Goal: Transaction & Acquisition: Obtain resource

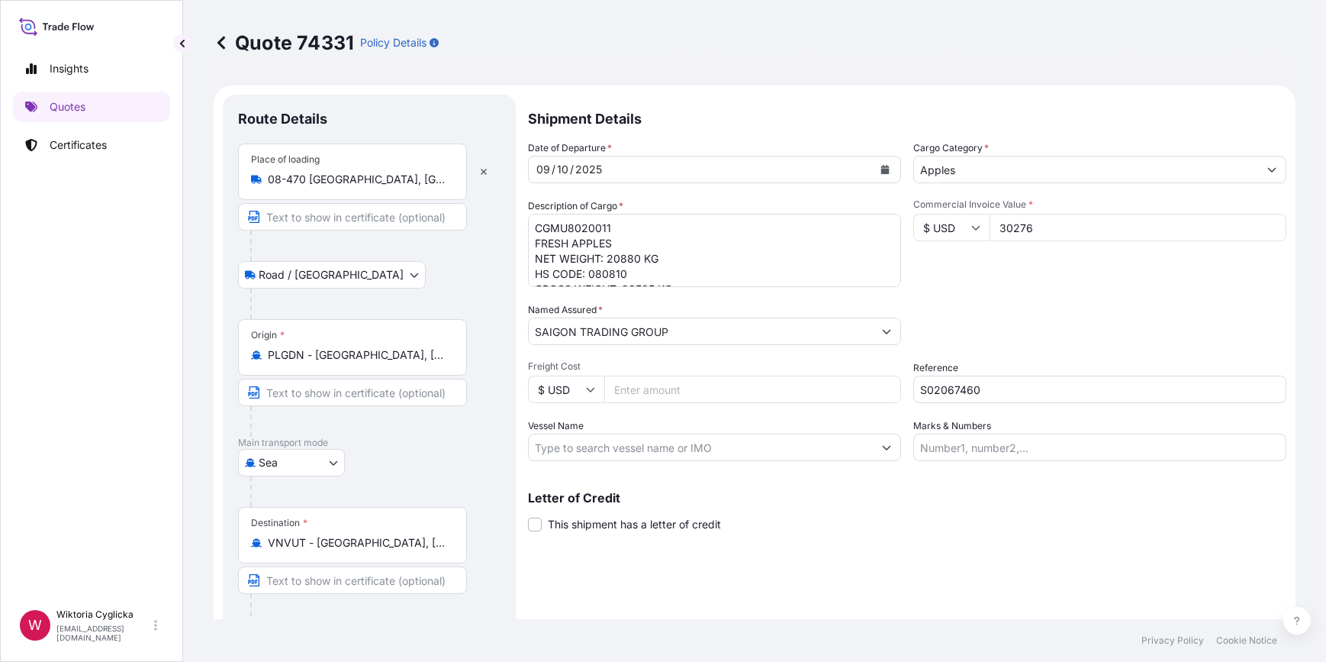
select select "Road / [GEOGRAPHIC_DATA]"
select select "Sea"
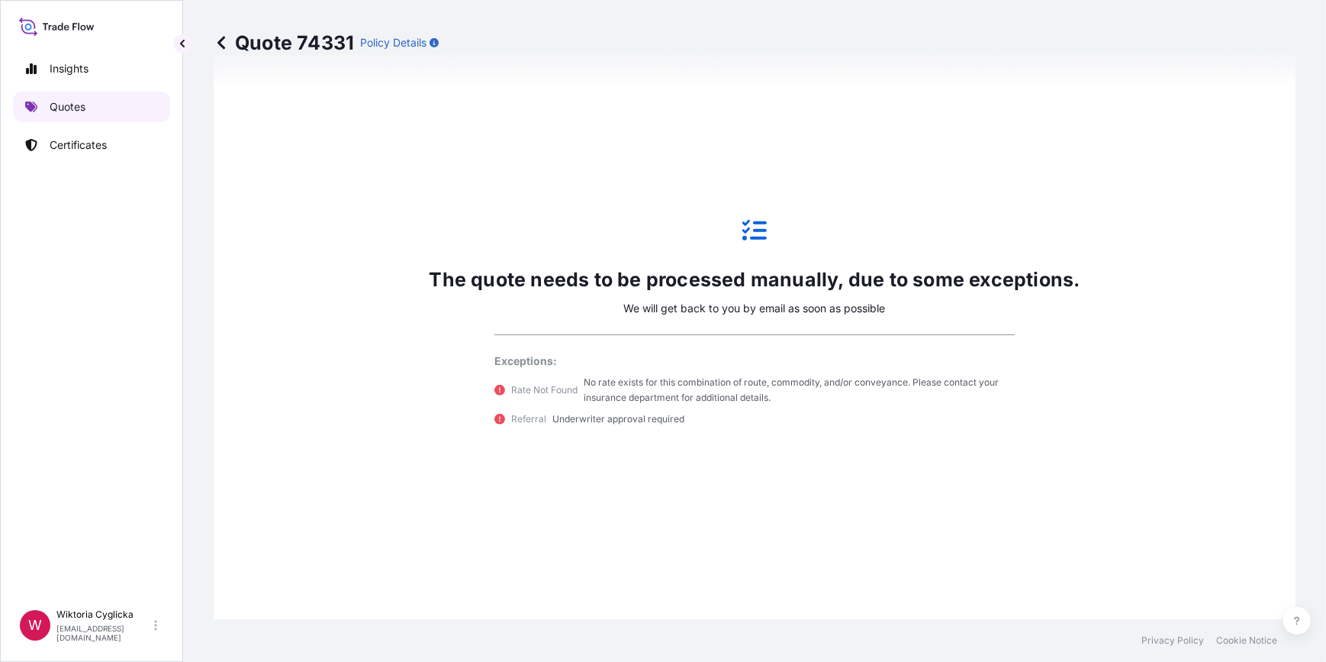
click at [103, 102] on link "Quotes" at bounding box center [91, 107] width 157 height 31
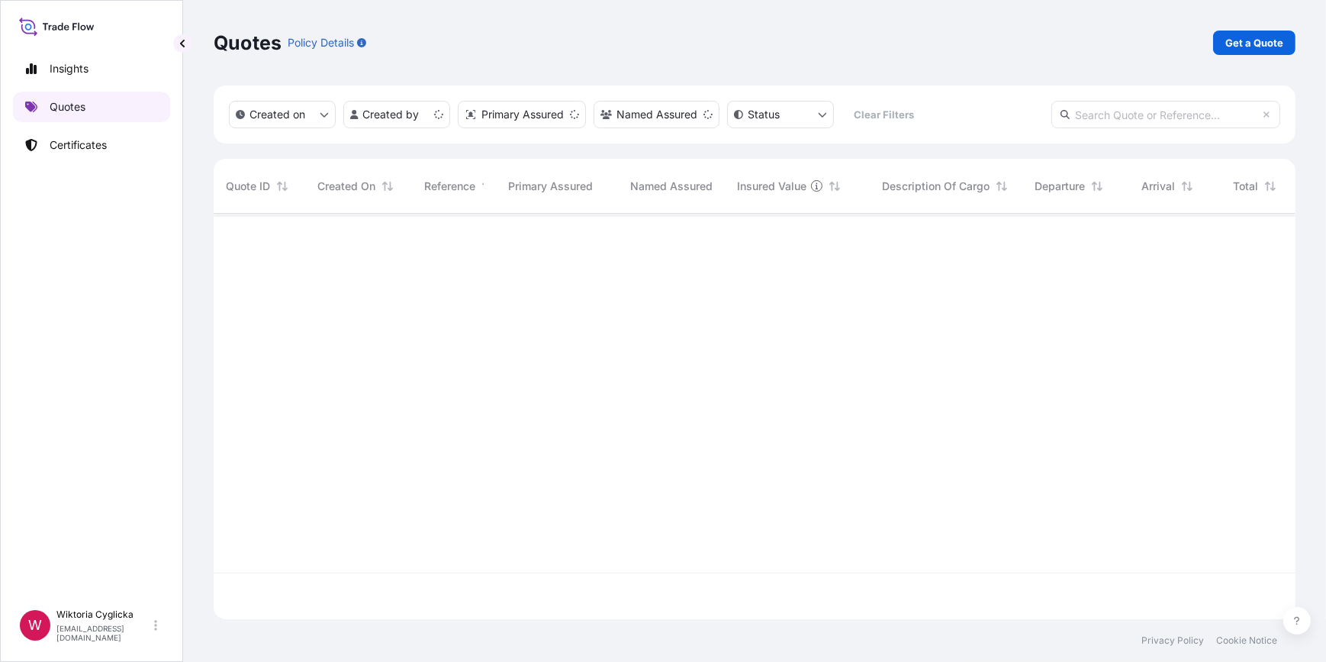
scroll to position [403, 1071]
click at [1126, 114] on input "text" at bounding box center [1165, 114] width 229 height 27
paste input "74327"
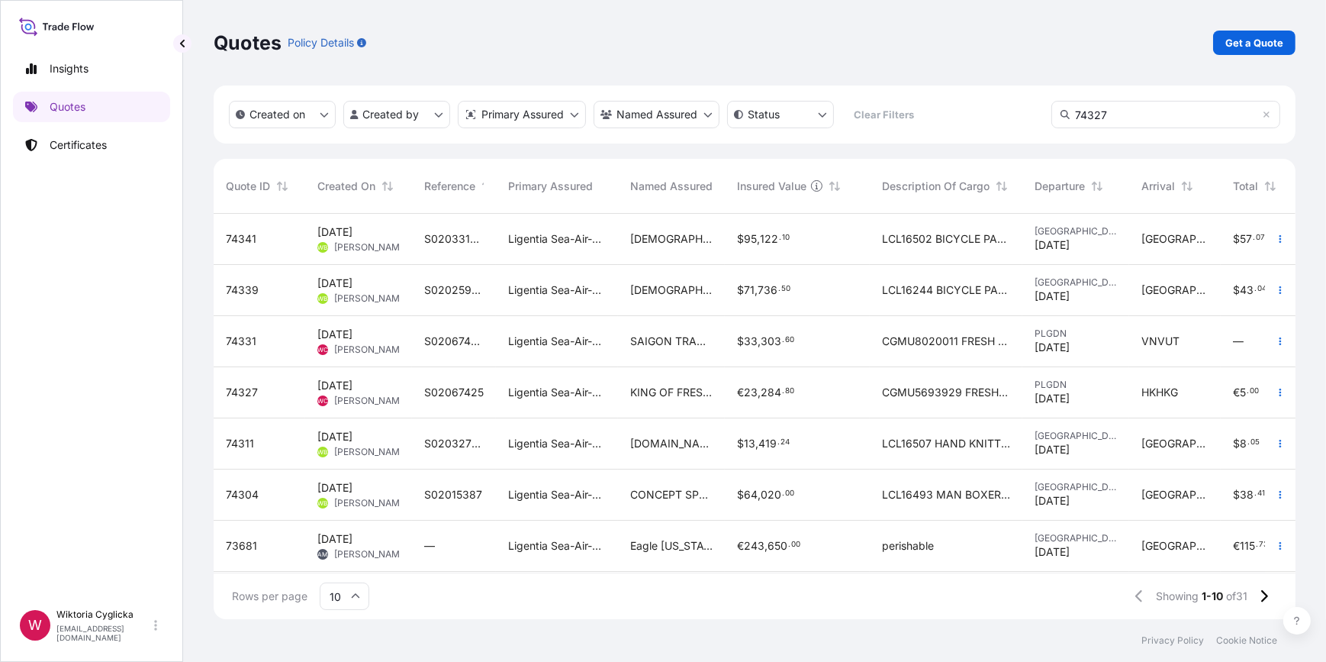
type input "74327"
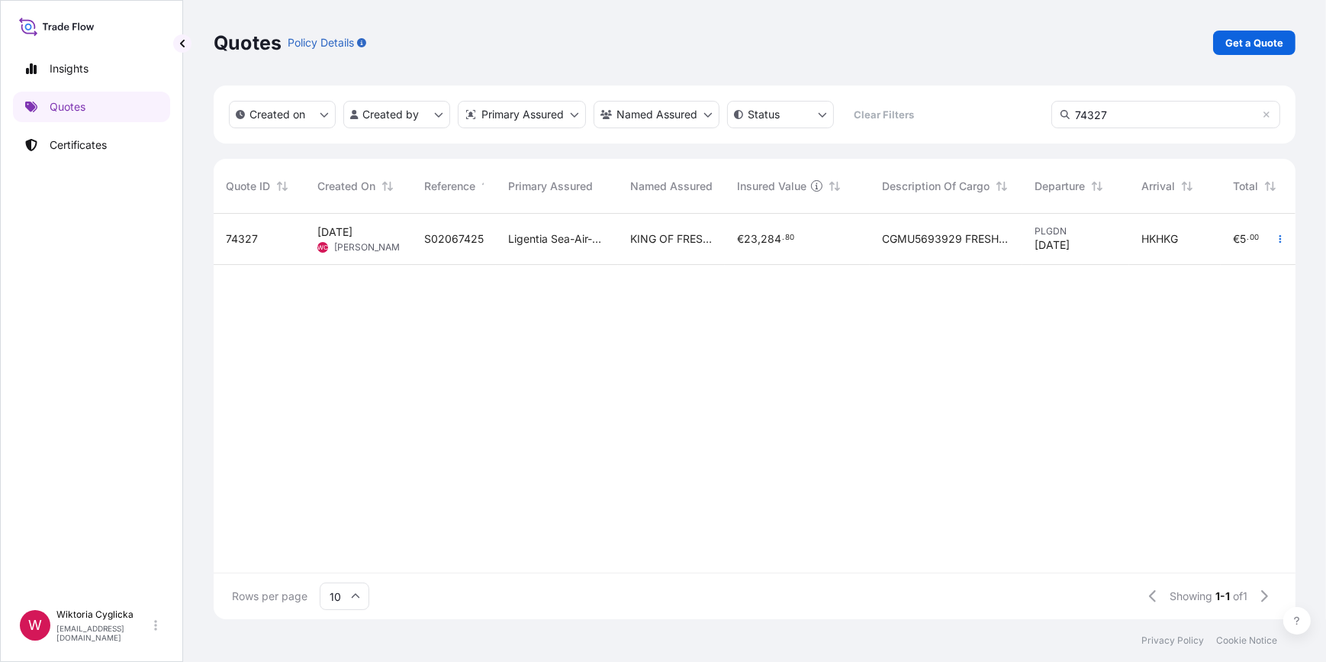
click at [635, 240] on span "KING OF FRESH FRUIT (INTERNATIONAL) COMPANY LTD" at bounding box center [671, 238] width 82 height 15
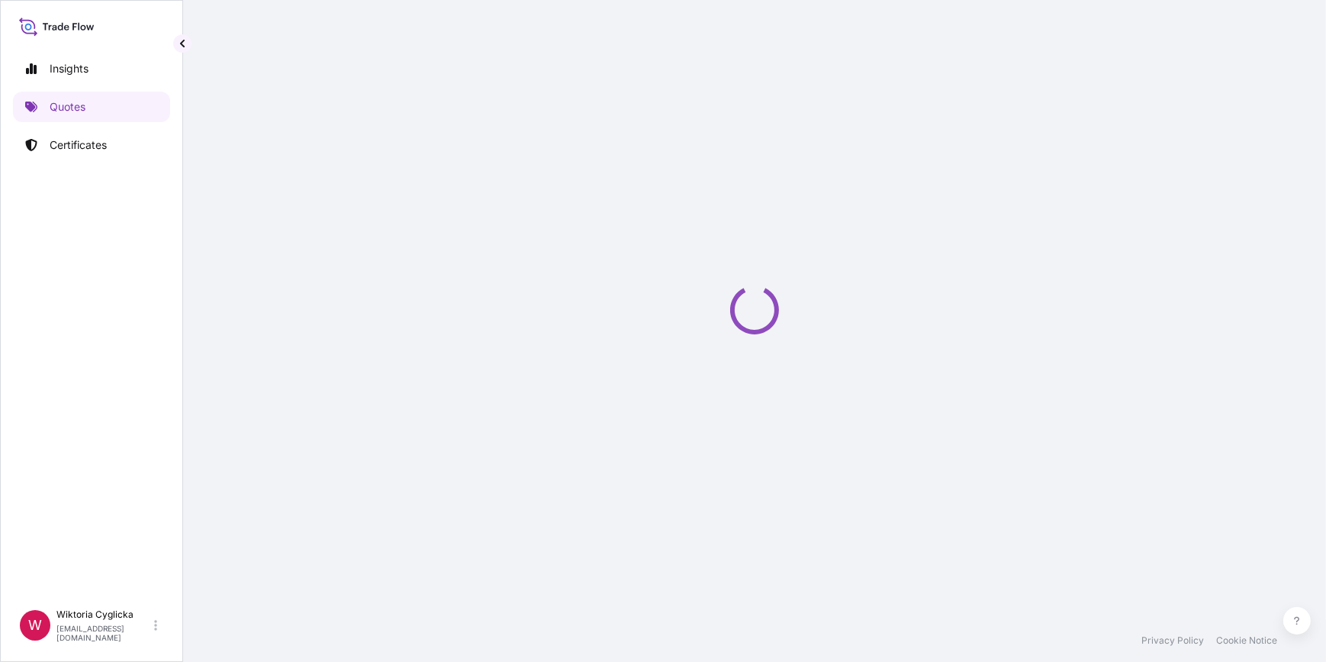
select select "Road / [GEOGRAPHIC_DATA]"
select select "Sea"
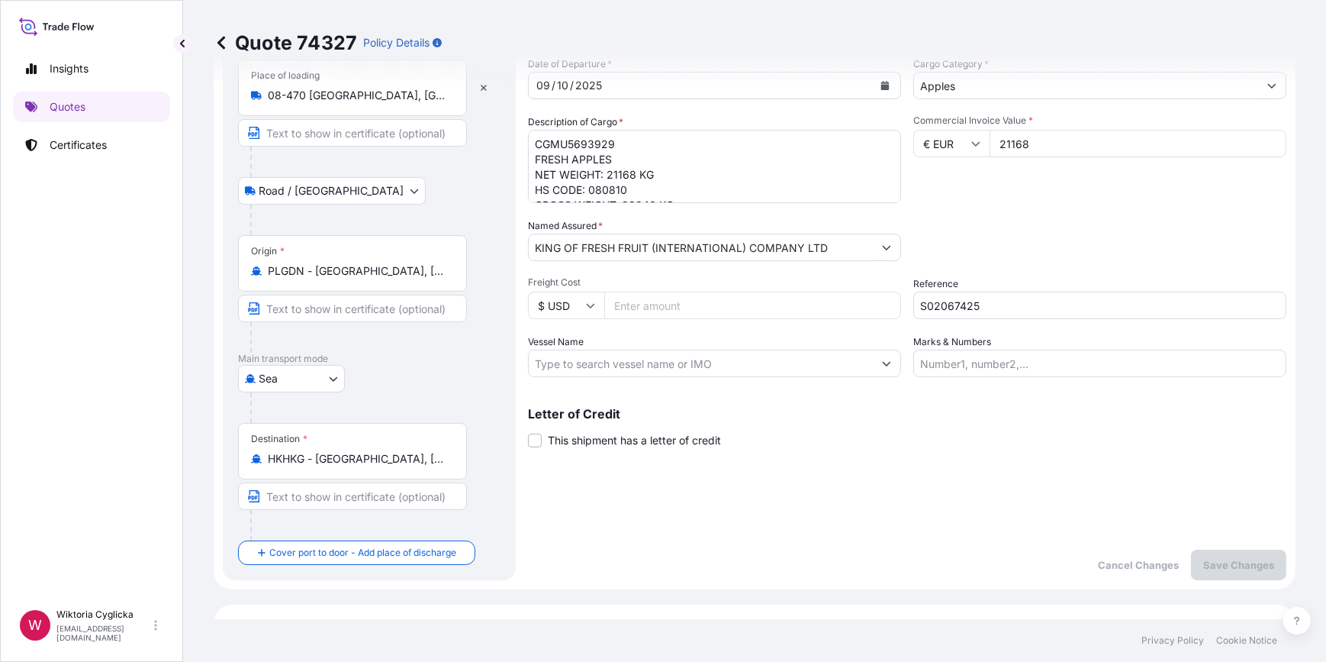
scroll to position [69, 0]
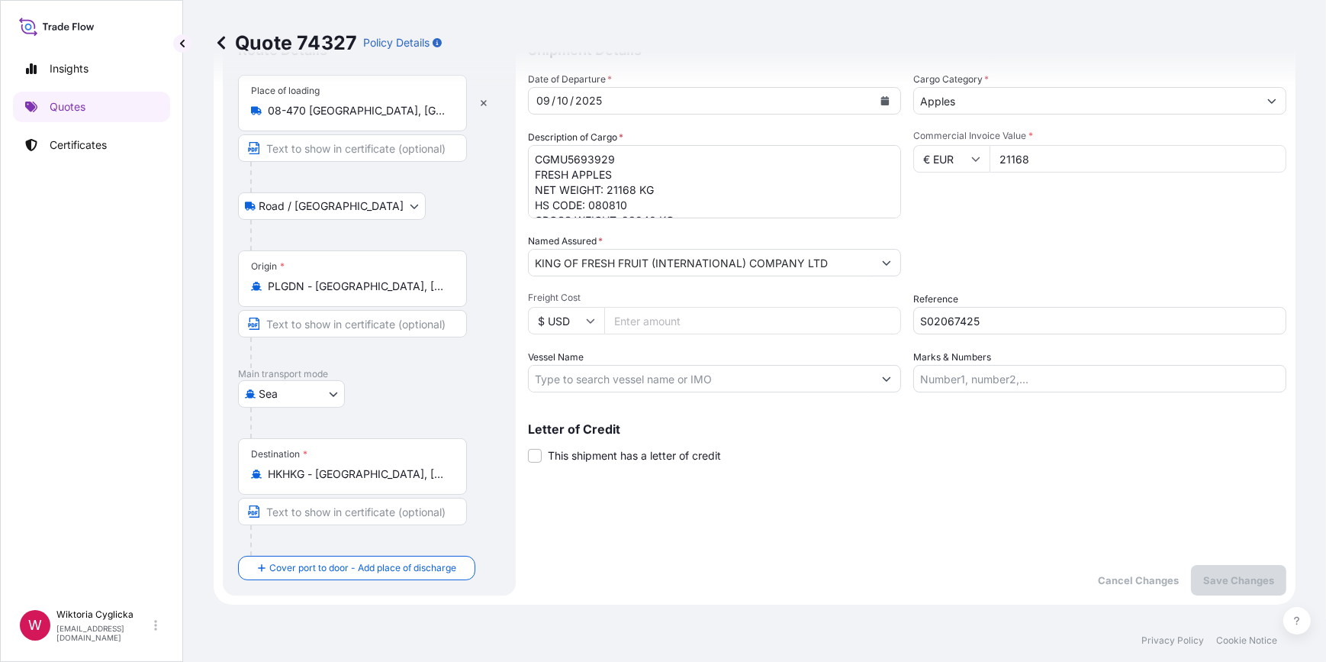
click at [1026, 214] on div "Commercial Invoice Value * € EUR 21168" at bounding box center [1099, 174] width 373 height 89
click at [984, 309] on input "S02067425" at bounding box center [1099, 320] width 373 height 27
drag, startPoint x: 913, startPoint y: 79, endPoint x: 993, endPoint y: 78, distance: 80.1
click at [993, 78] on div "Quote 74327 Policy Details" at bounding box center [755, 42] width 1082 height 85
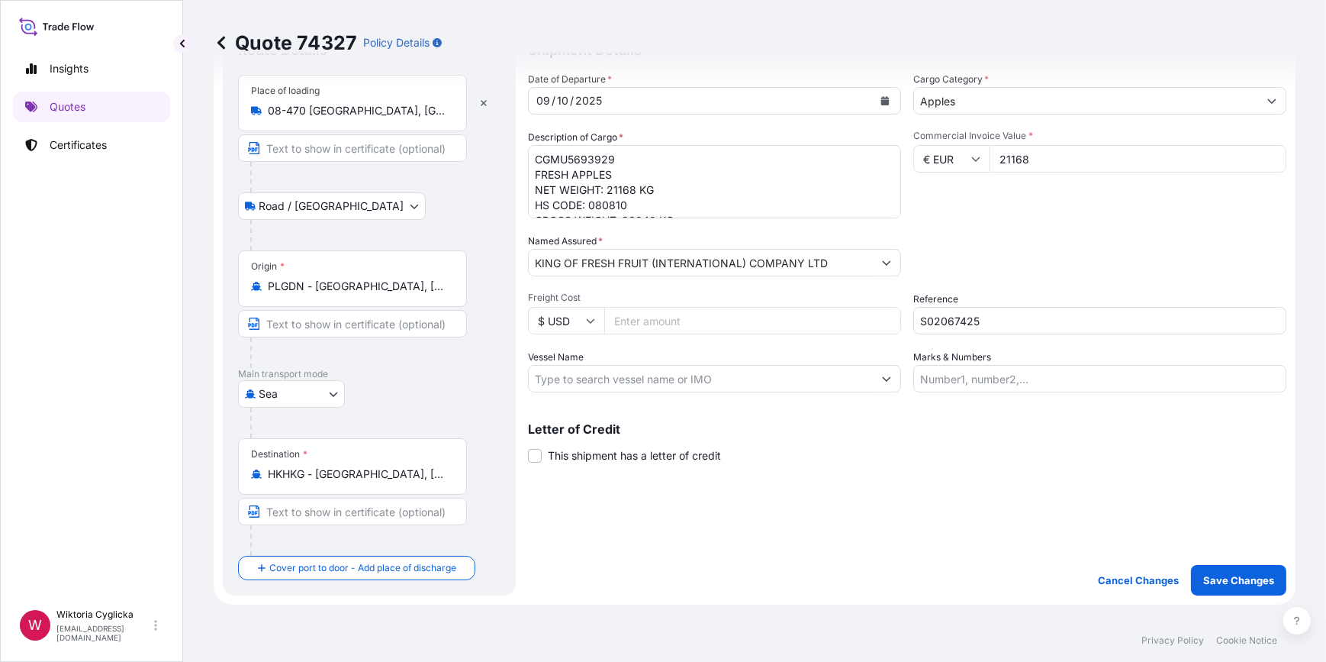
click at [971, 96] on input "Apples" at bounding box center [1086, 100] width 344 height 27
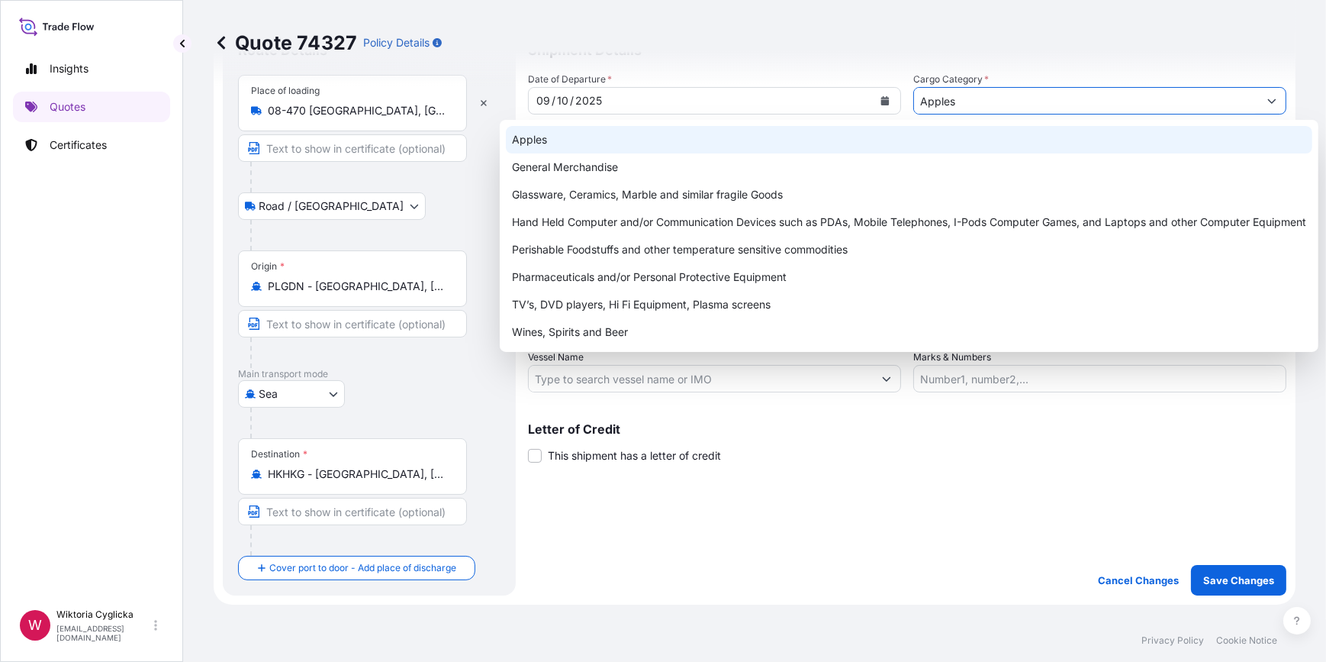
click at [670, 137] on div "Apples" at bounding box center [909, 139] width 807 height 27
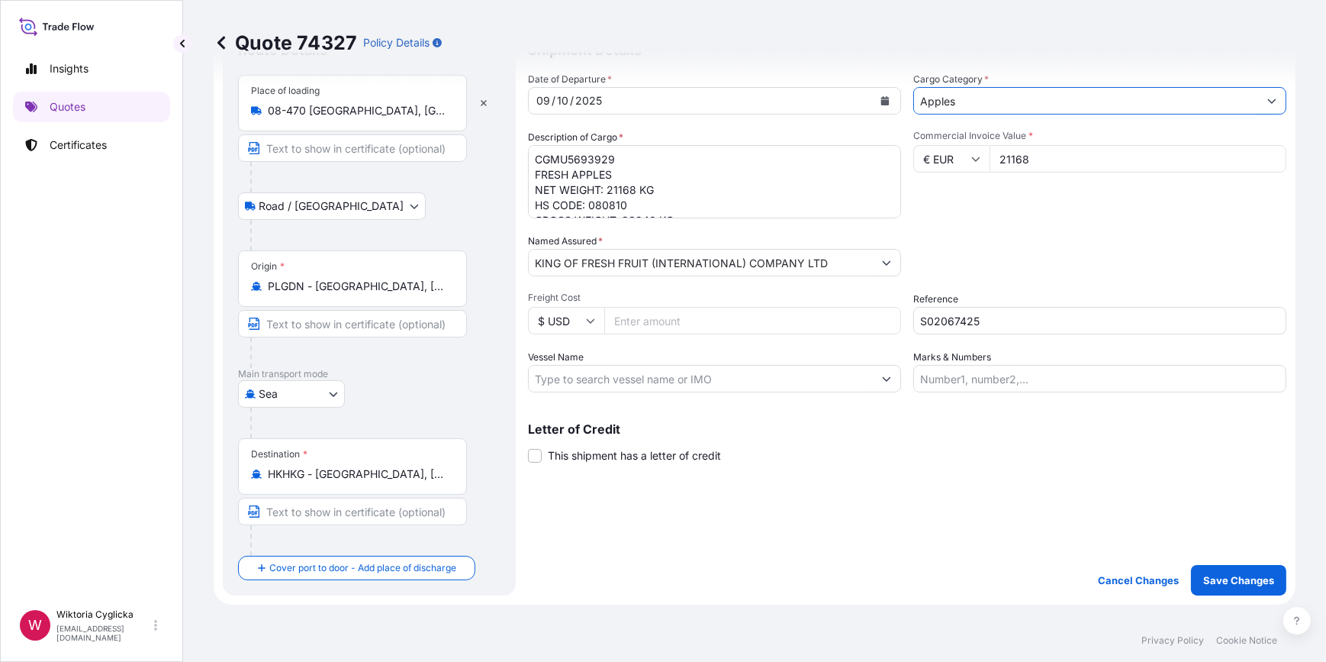
click at [1031, 200] on div "Commercial Invoice Value * € EUR 21168" at bounding box center [1099, 174] width 373 height 89
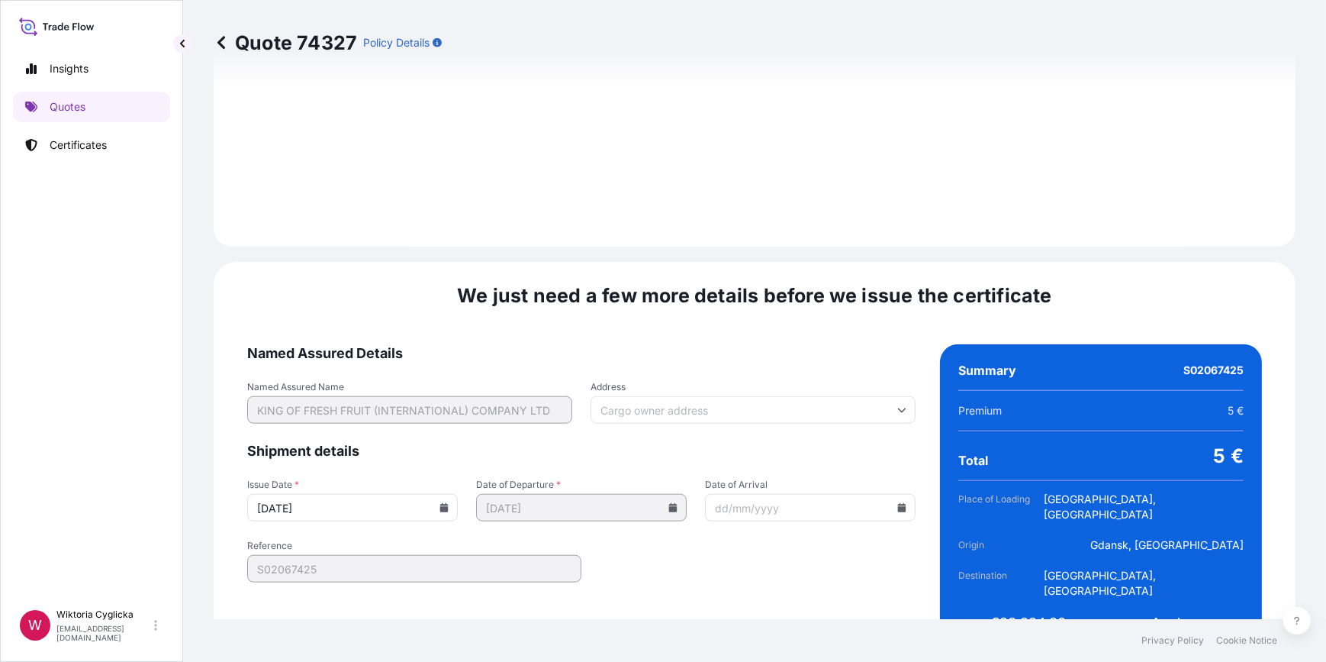
scroll to position [1912, 0]
click at [449, 501] on icon at bounding box center [444, 505] width 8 height 9
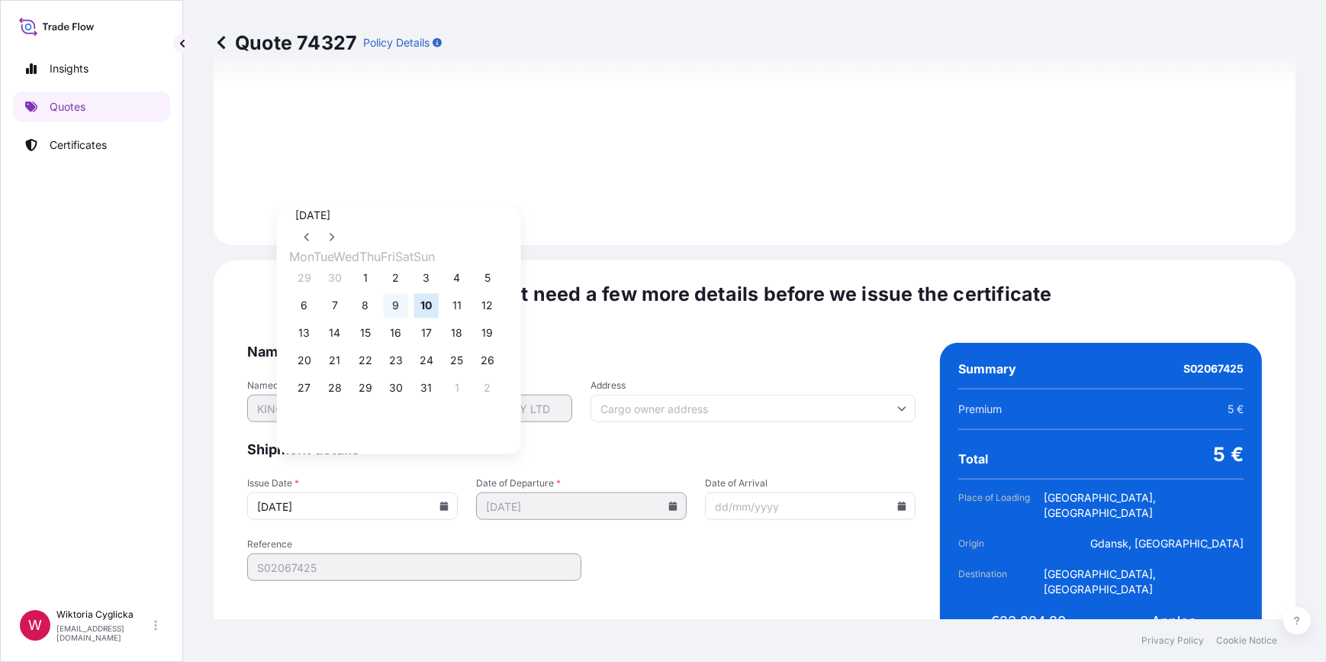
click at [408, 304] on button "9" at bounding box center [396, 305] width 24 height 24
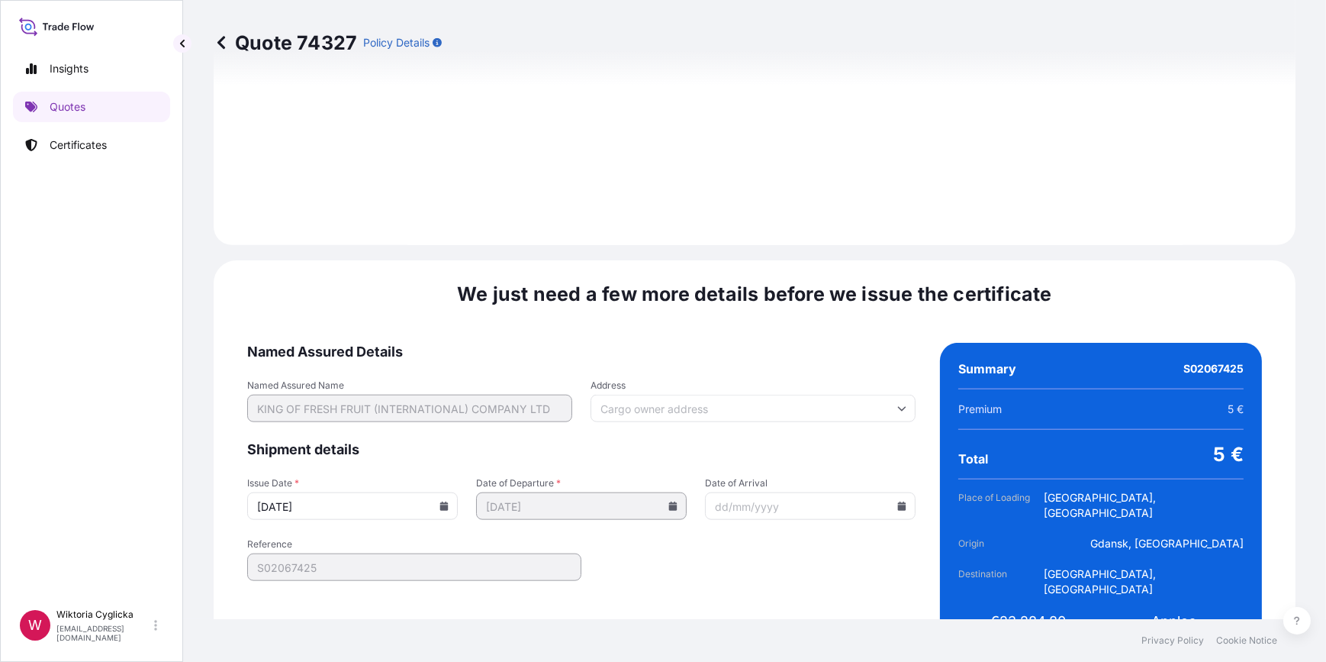
type input "[DATE]"
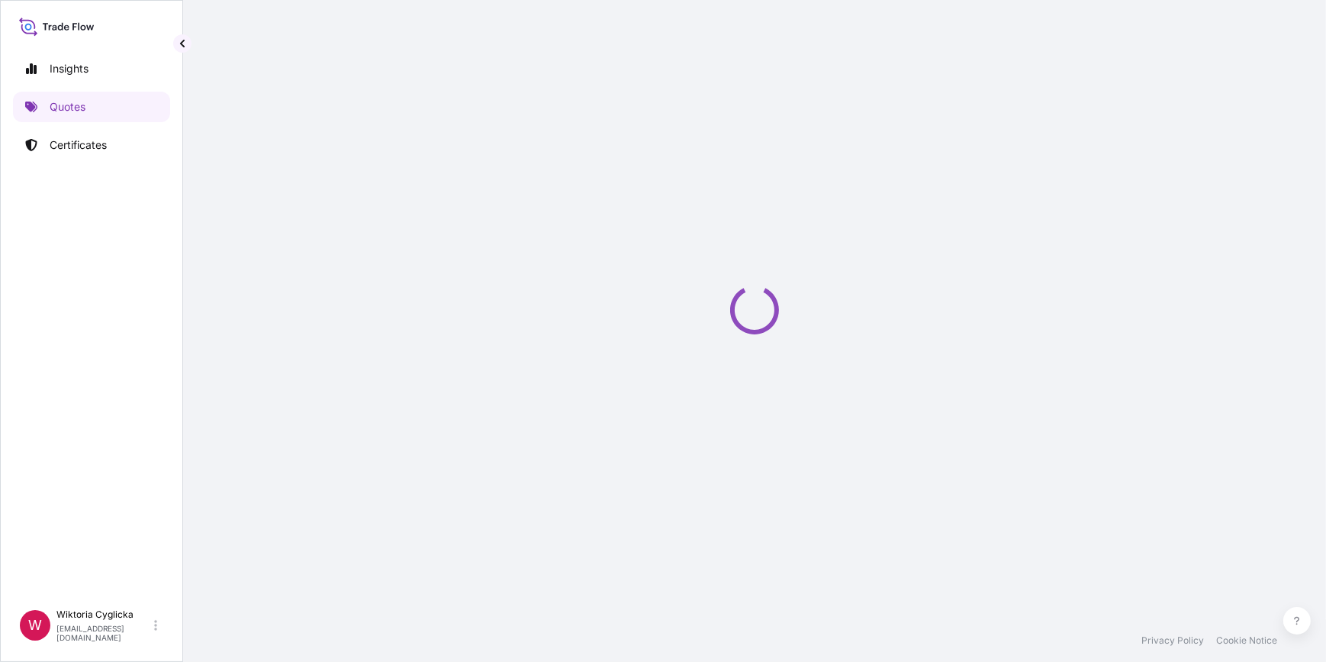
select select "Road / [GEOGRAPHIC_DATA]"
select select "Sea"
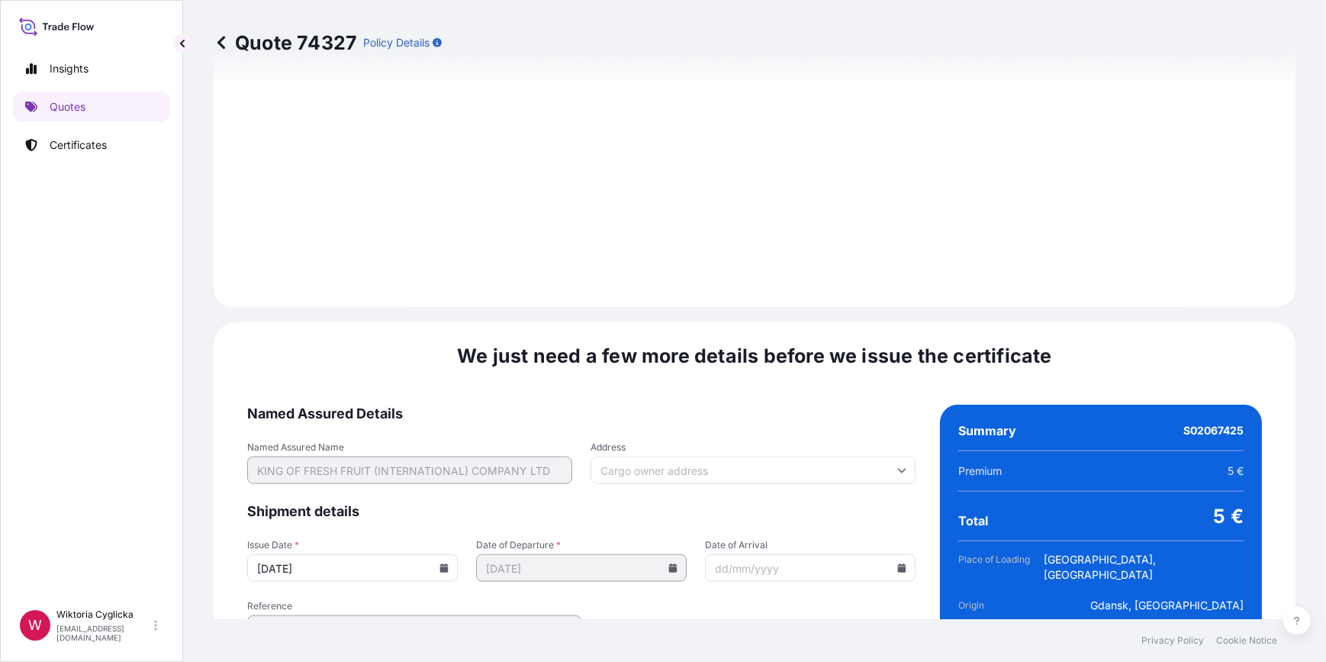
scroll to position [1912, 0]
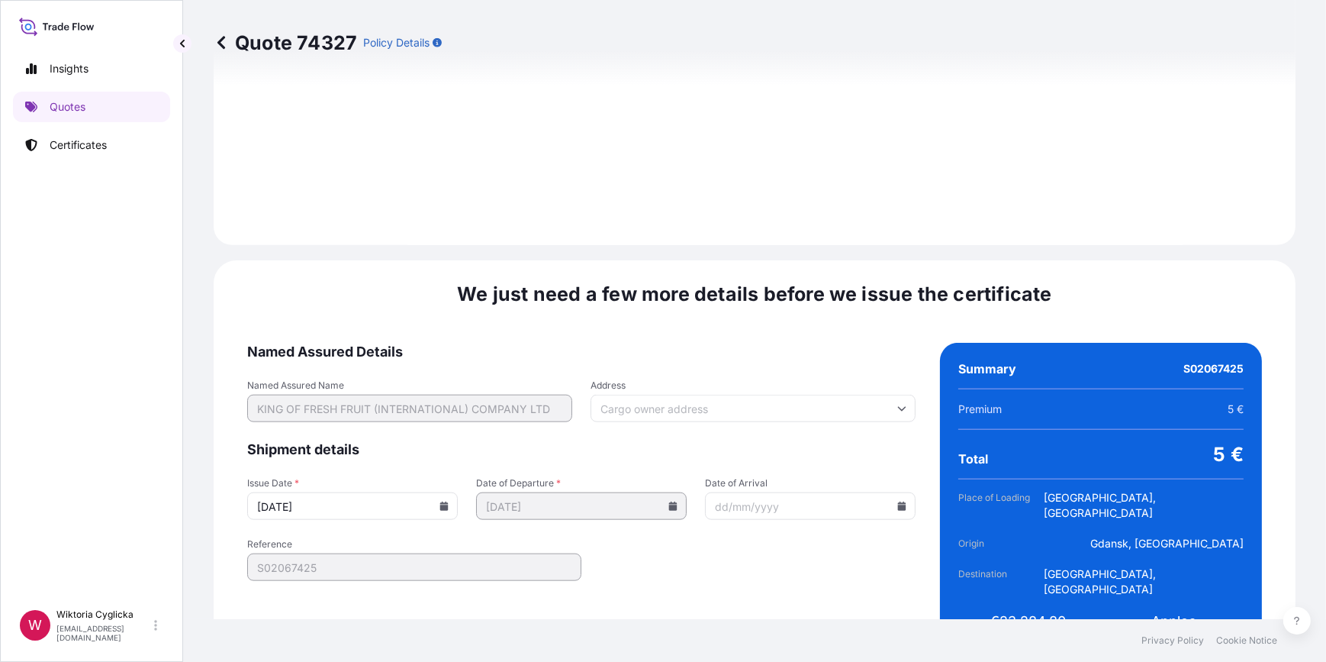
click at [458, 492] on div "[DATE]" at bounding box center [352, 505] width 211 height 27
click at [449, 501] on icon at bounding box center [444, 505] width 8 height 9
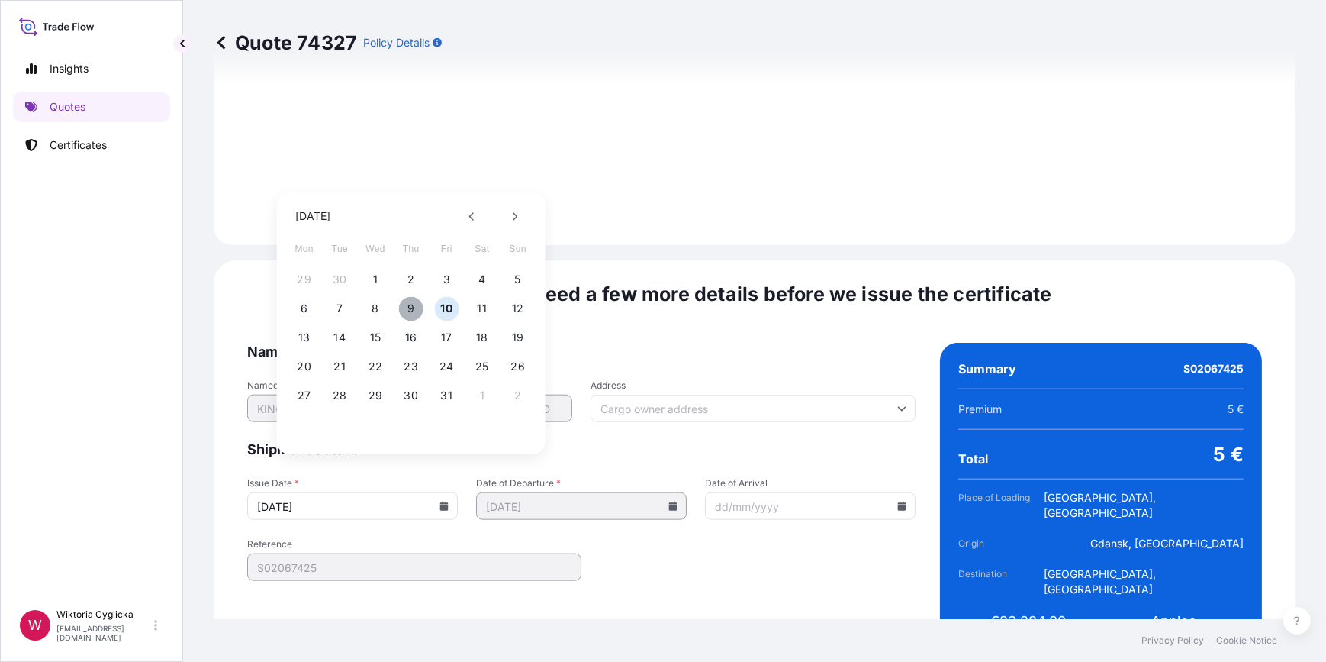
click at [407, 305] on button "9" at bounding box center [411, 308] width 24 height 24
type input "[DATE]"
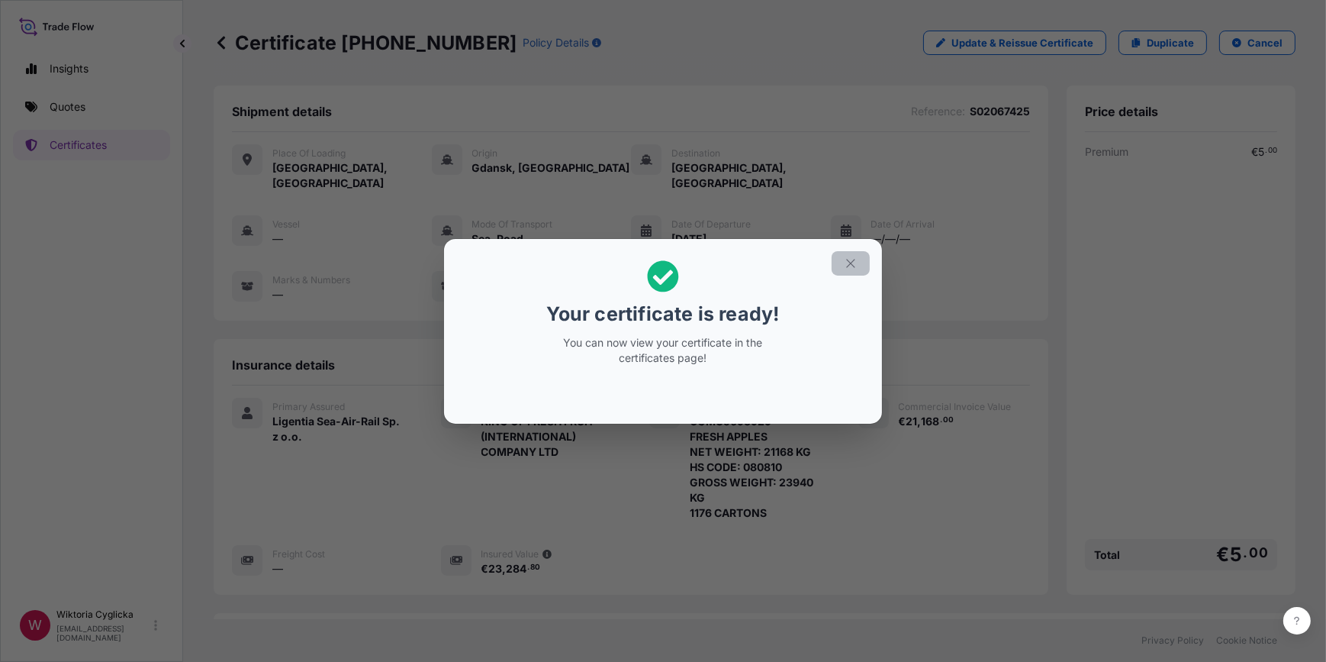
click at [848, 255] on button "button" at bounding box center [851, 263] width 38 height 24
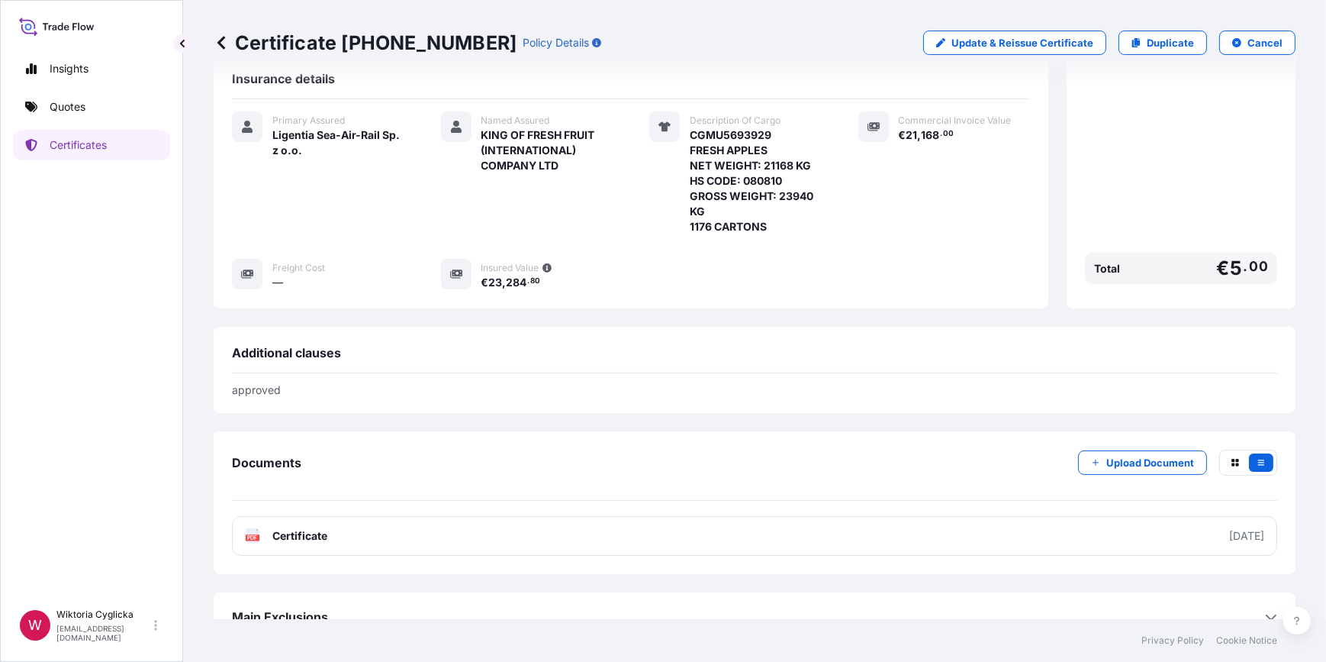
scroll to position [291, 0]
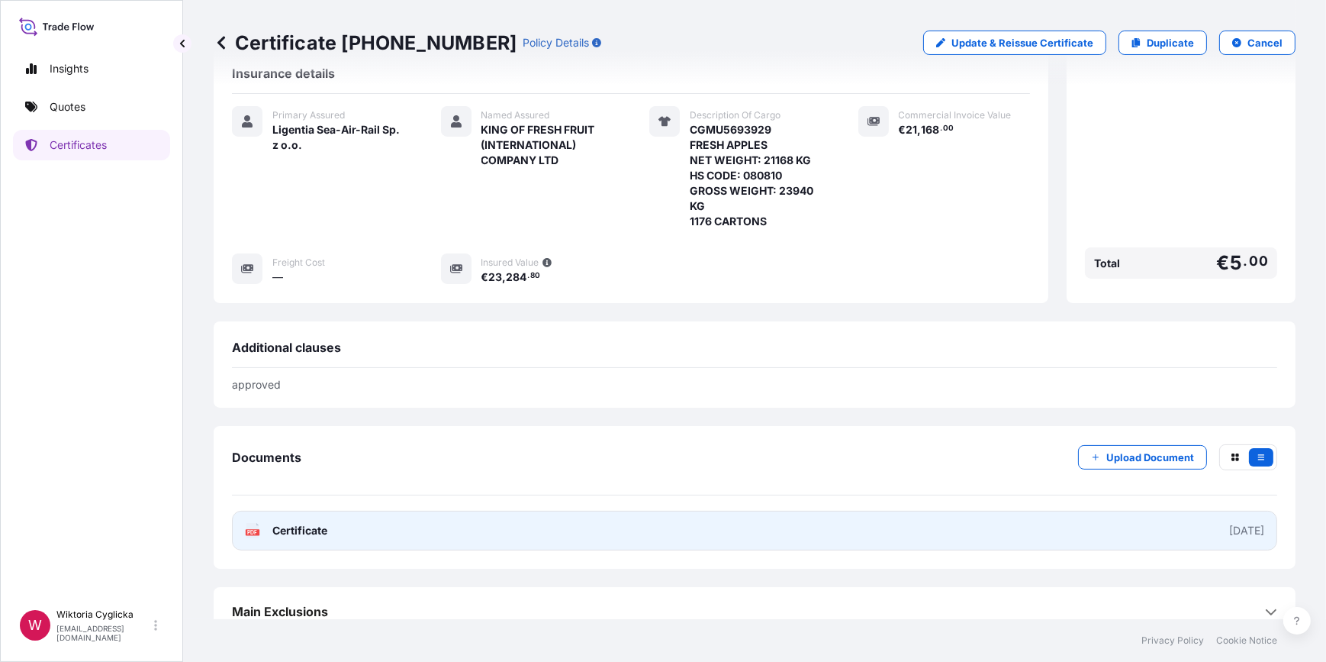
click at [522, 516] on link "PDF Certificate 2025-10-09" at bounding box center [754, 530] width 1045 height 40
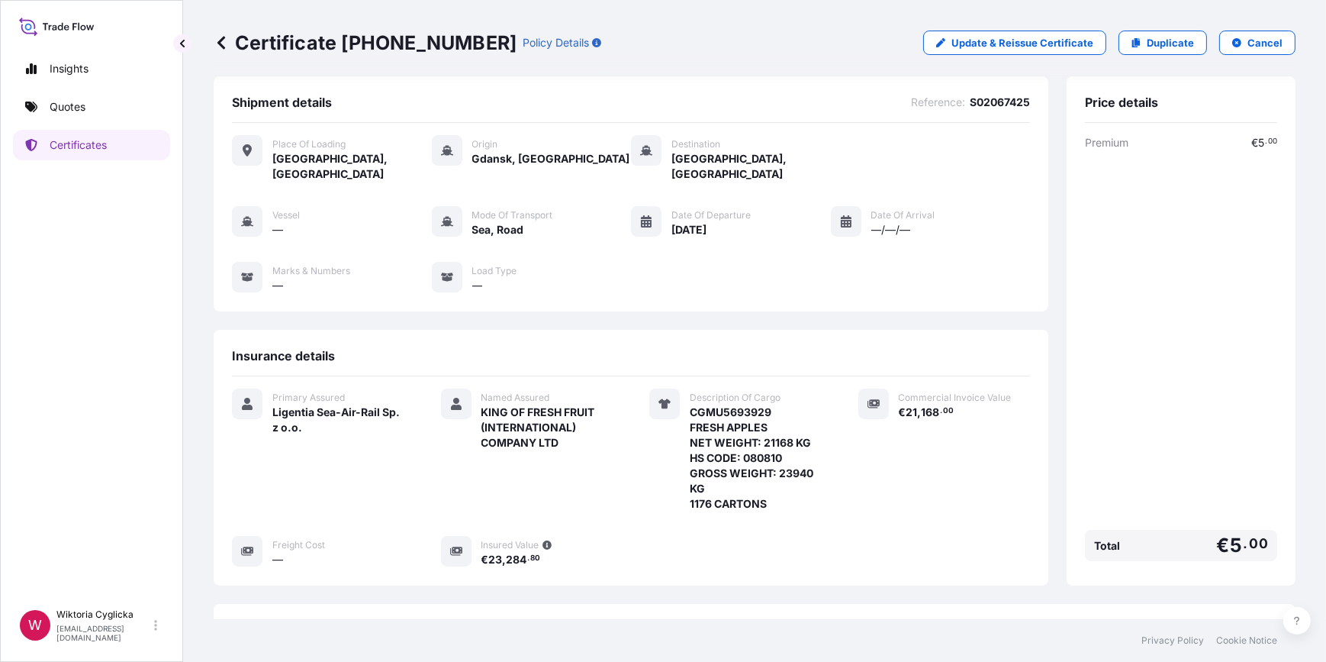
scroll to position [0, 0]
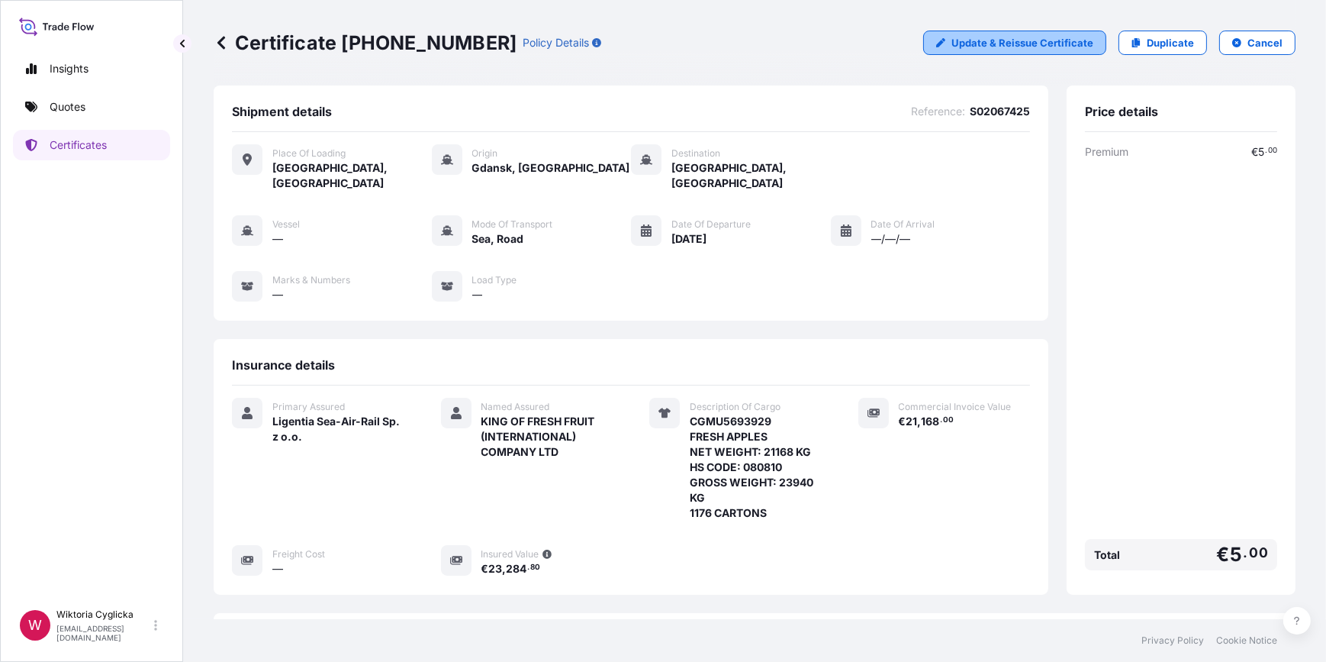
click at [1036, 40] on p "Update & Reissue Certificate" at bounding box center [1023, 42] width 142 height 15
select select "Road / [GEOGRAPHIC_DATA]"
select select "Sea"
select select "31440"
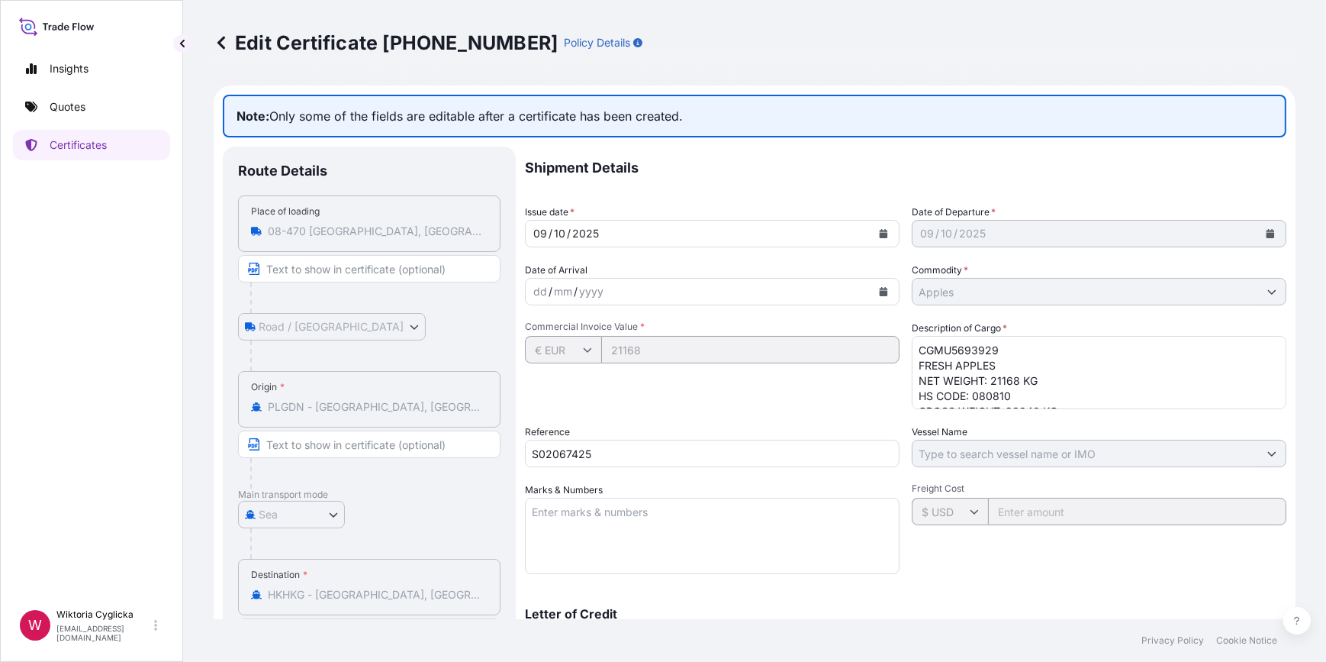
click at [903, 291] on div "Shipment Details Issue date * 09 / 10 / 2025 Date of Departure * 09 / 10 / 2025…" at bounding box center [906, 481] width 762 height 669
click at [822, 404] on div "Commercial Invoice Value * € EUR 21168" at bounding box center [712, 364] width 375 height 89
click at [833, 389] on div "Commercial Invoice Value * € EUR 21168" at bounding box center [712, 364] width 375 height 89
drag, startPoint x: 905, startPoint y: 272, endPoint x: 925, endPoint y: 267, distance: 20.4
click at [925, 267] on div "Shipment Details Issue date * 09 / 10 / 2025 Date of Departure * 09 / 10 / 2025…" at bounding box center [906, 481] width 762 height 669
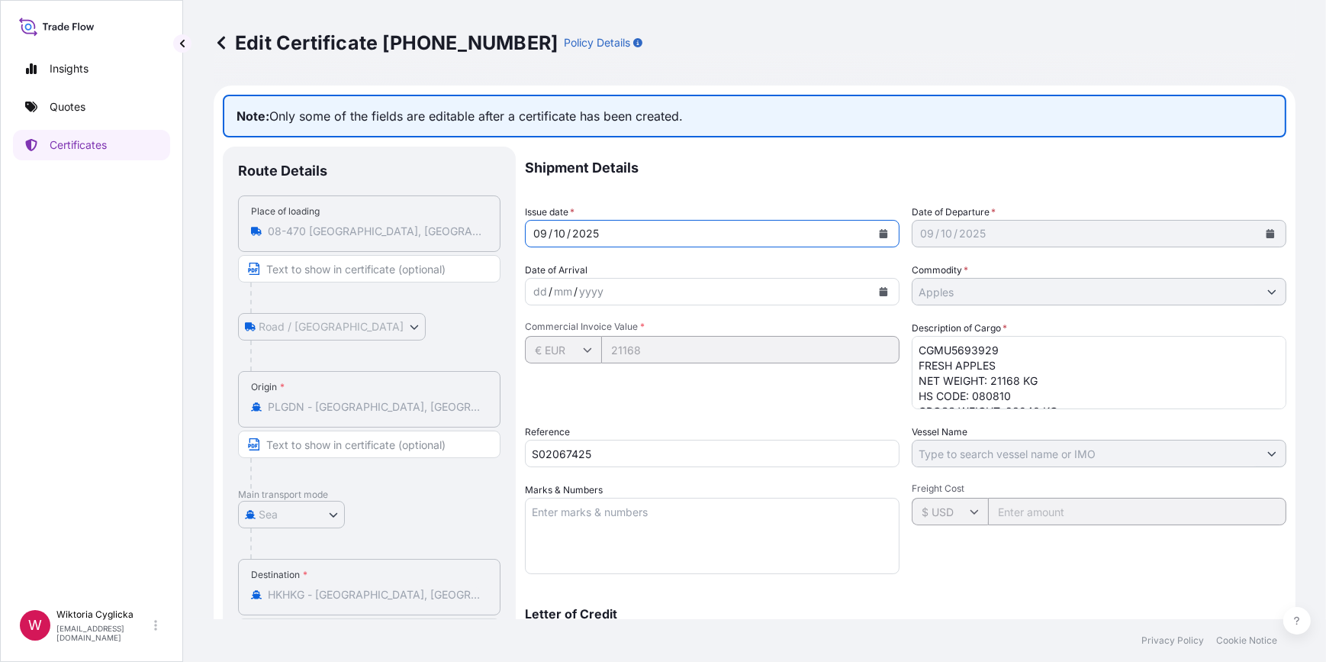
click at [749, 253] on div "Shipment Details Issue date * 09 / 10 / 2025 Date of Departure * 09 / 10 / 2025…" at bounding box center [906, 481] width 762 height 669
click at [1006, 267] on div "Commodity * Apples" at bounding box center [1099, 283] width 375 height 43
click at [671, 404] on div "Commercial Invoice Value * € EUR 21168" at bounding box center [712, 364] width 375 height 89
drag, startPoint x: 917, startPoint y: 349, endPoint x: 1011, endPoint y: 405, distance: 109.5
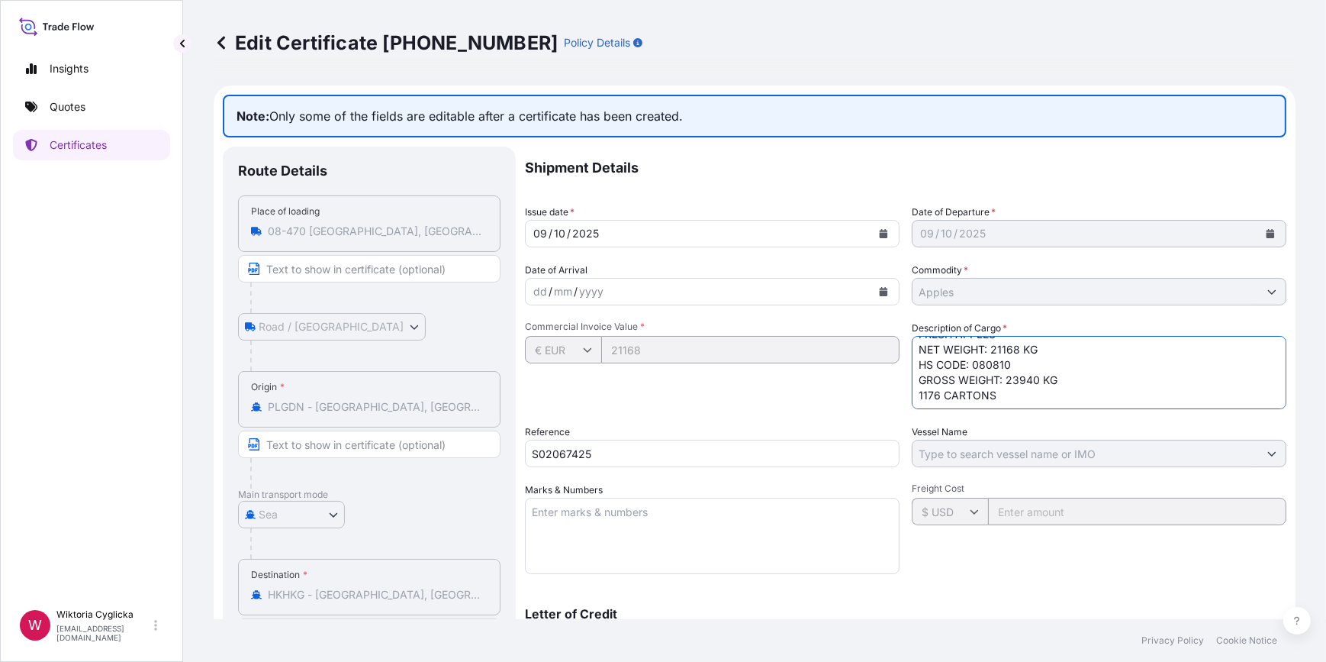
click at [1011, 405] on textarea "CGMU5693929 FRESH APPLES NET WEIGHT: 21168 KG HS CODE: 080810 GROSS WEIGHT: 239…" at bounding box center [1099, 372] width 375 height 73
click at [984, 401] on textarea "CGMU5693929 FRESH APPLES NET WEIGHT: 21168 KG HS CODE: 080810 GROSS WEIGHT: 239…" at bounding box center [1099, 372] width 375 height 73
drag, startPoint x: 1017, startPoint y: 405, endPoint x: 899, endPoint y: 325, distance: 142.9
click at [899, 324] on div "Shipment Details Issue date * 09 / 10 / 2025 Date of Departure * 09 / 10 / 2025…" at bounding box center [906, 481] width 762 height 669
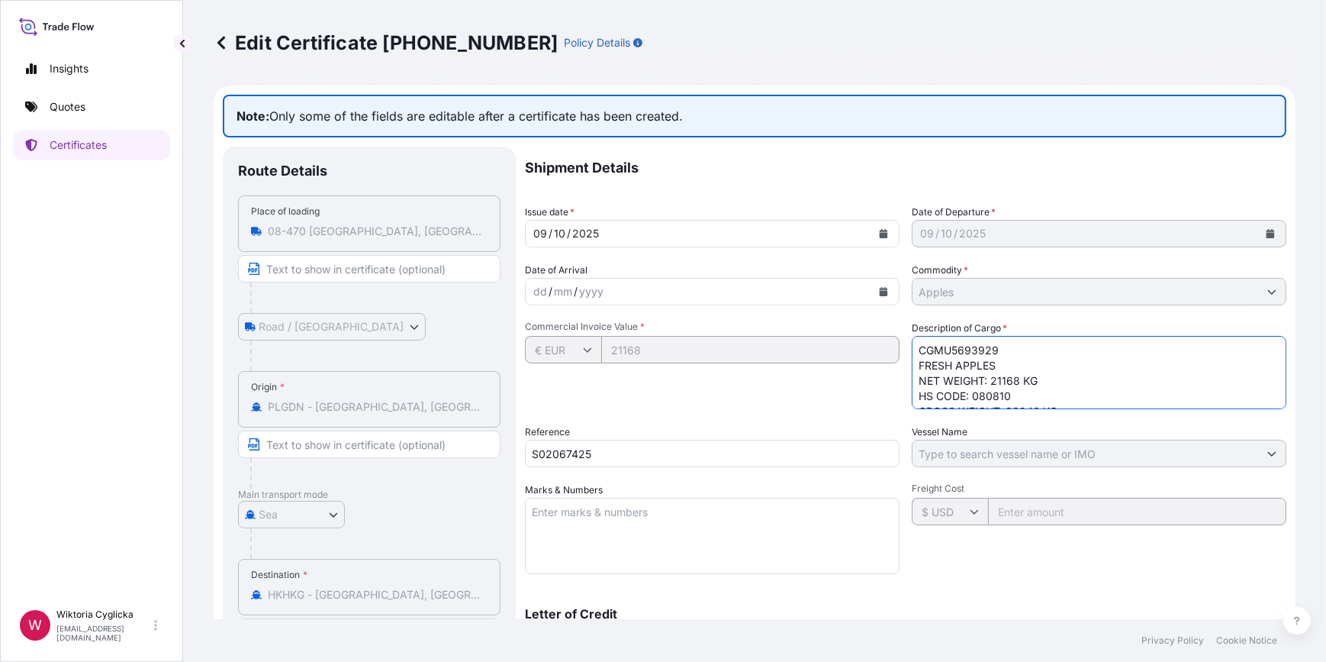
click at [948, 381] on textarea "CGMU5693929 FRESH APPLES NET WEIGHT: 21168 KG HS CODE: 080810 GROSS WEIGHT: 239…" at bounding box center [1099, 372] width 375 height 73
click at [671, 182] on p "Shipment Details" at bounding box center [906, 168] width 762 height 43
click at [83, 108] on p "Quotes" at bounding box center [68, 106] width 36 height 15
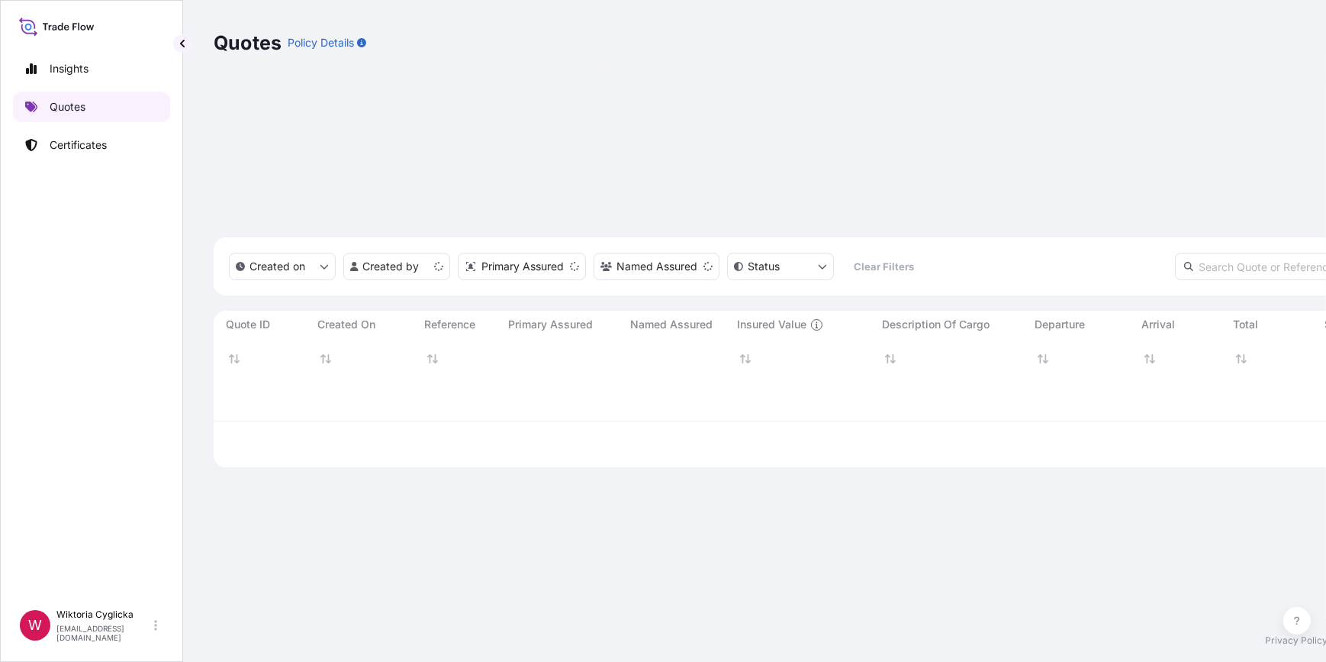
scroll to position [403, 1071]
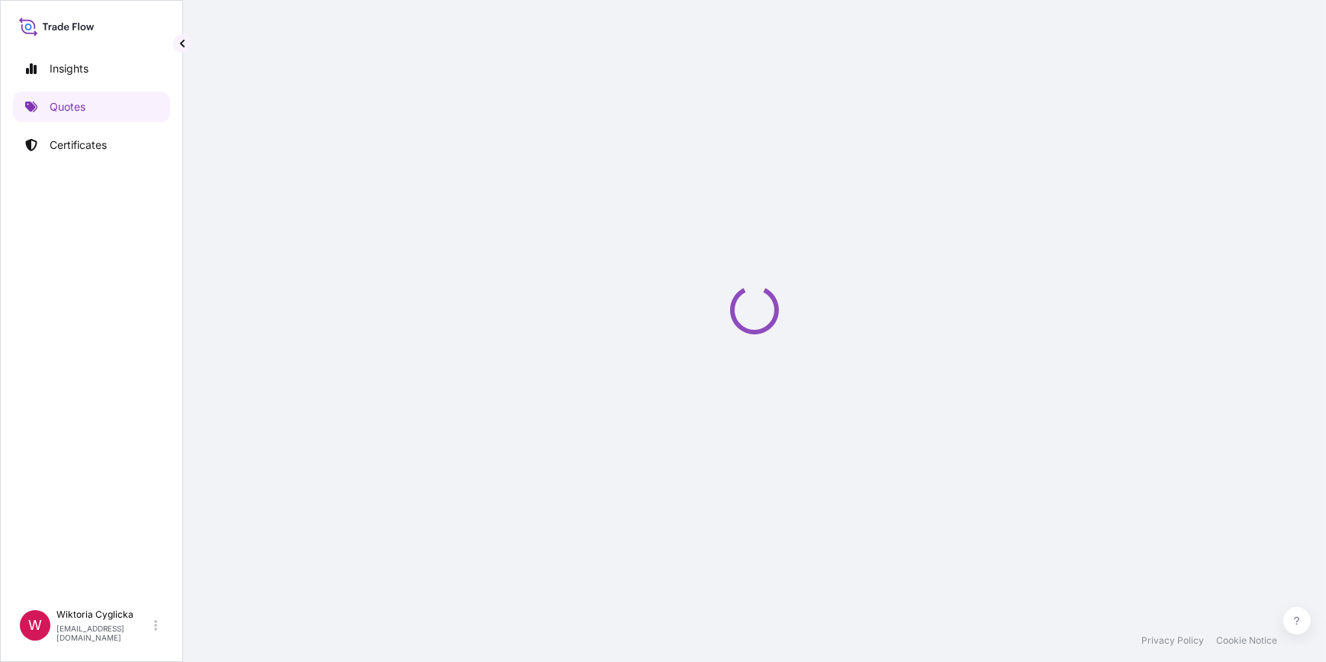
select select "Sea"
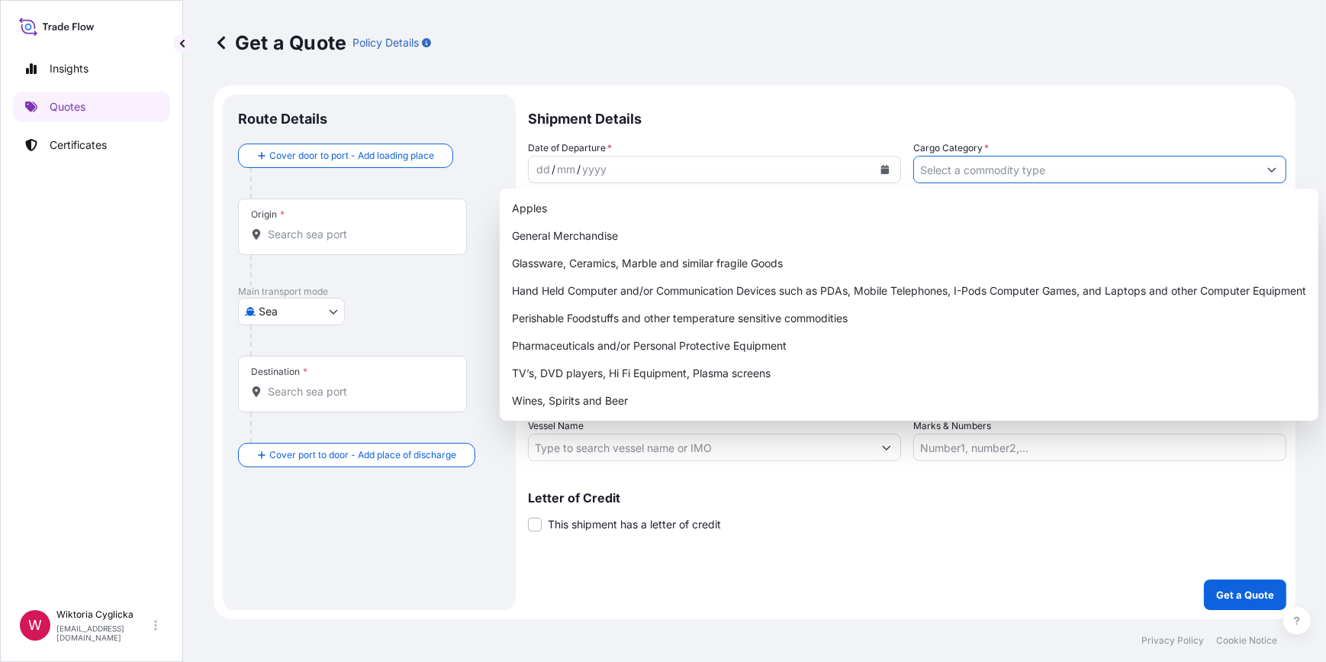
click at [1020, 163] on input "Cargo Category *" at bounding box center [1086, 169] width 344 height 27
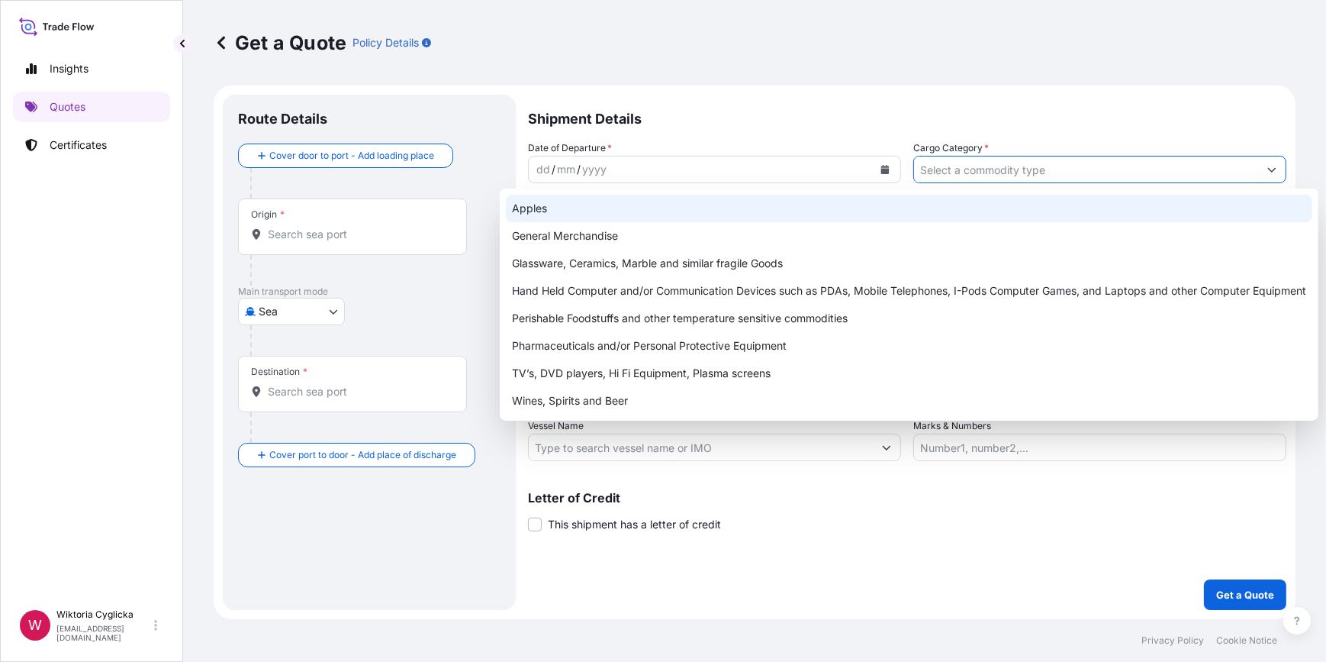
click at [623, 212] on div "Apples" at bounding box center [909, 208] width 807 height 27
type input "Apples"
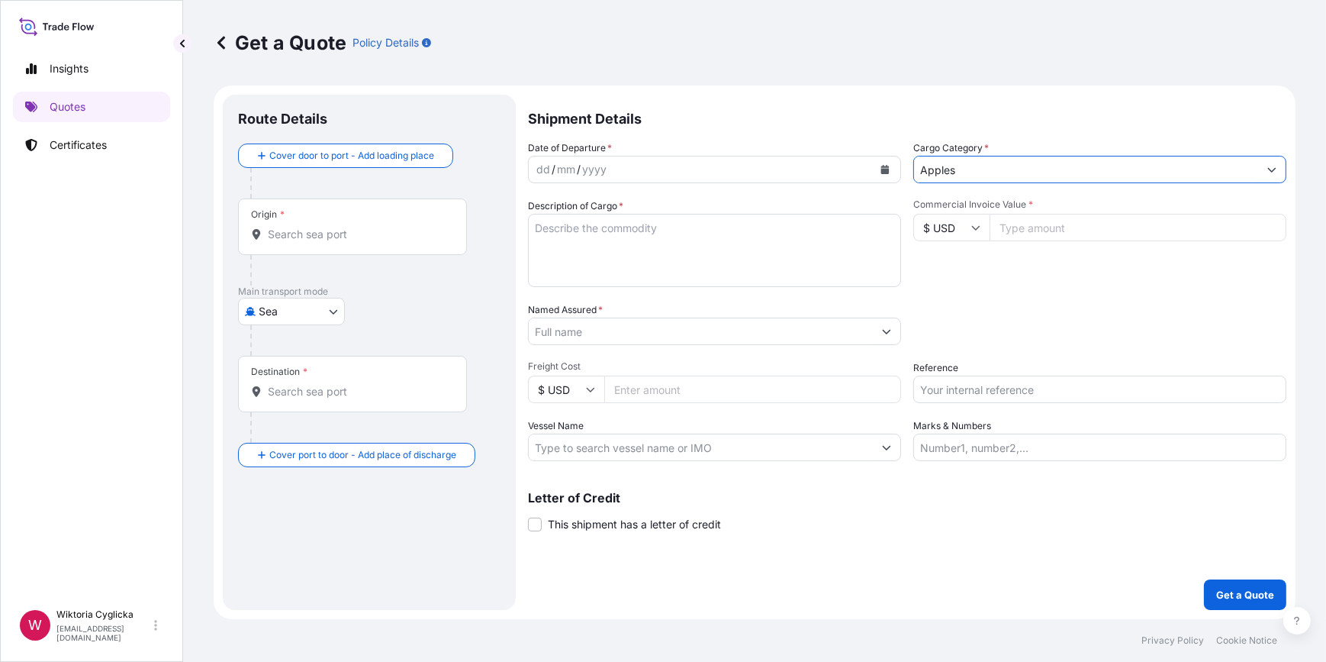
click at [1025, 227] on input "Commercial Invoice Value *" at bounding box center [1138, 227] width 297 height 27
click at [658, 171] on div "dd / mm / yyyy" at bounding box center [701, 169] width 344 height 27
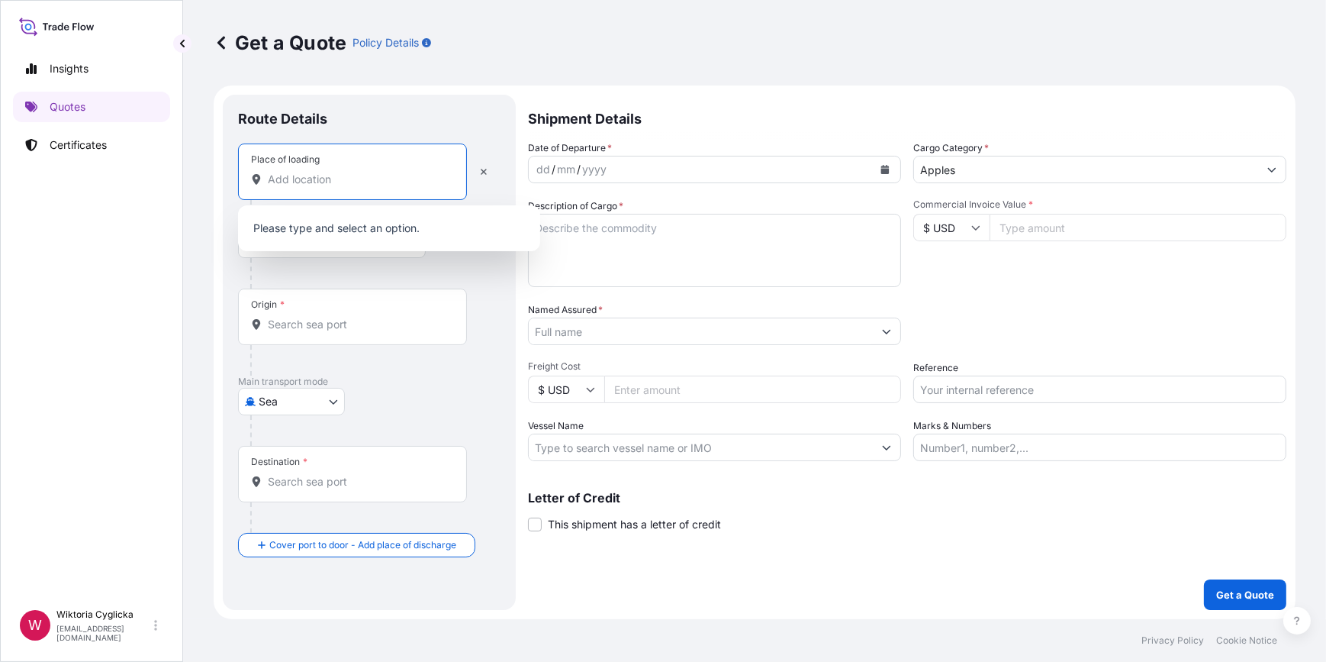
click at [330, 173] on input "Place of loading" at bounding box center [358, 179] width 180 height 15
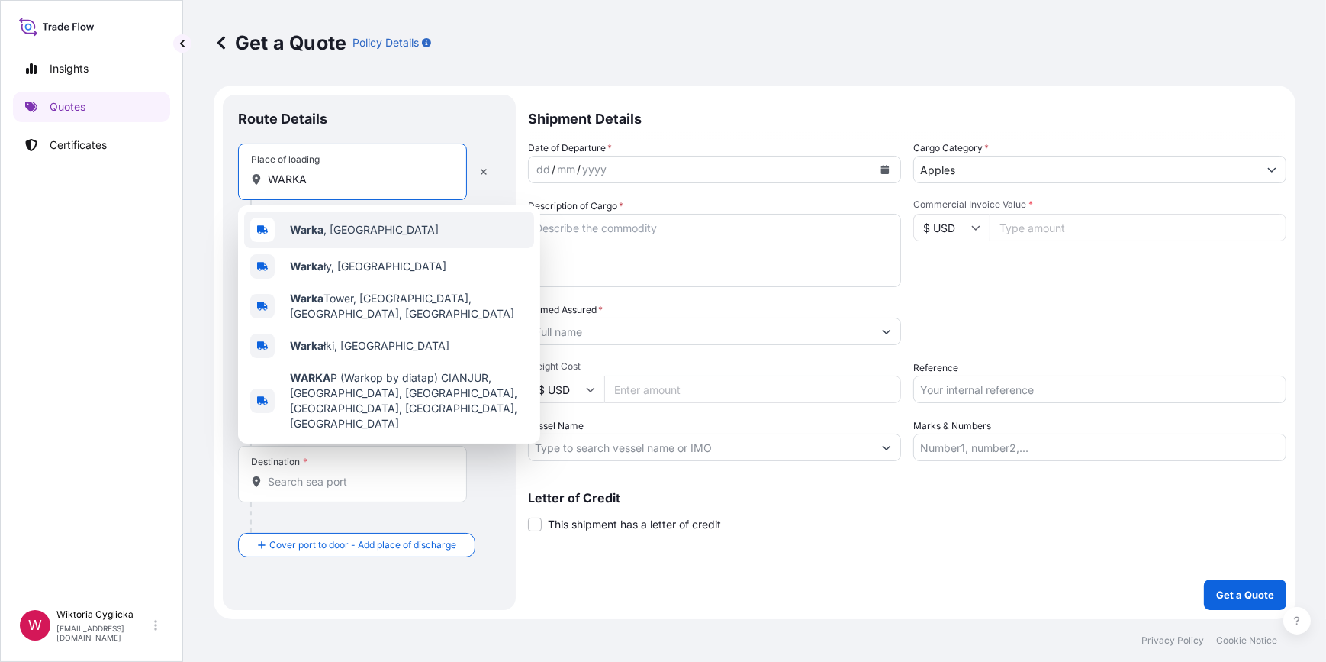
click at [340, 223] on span "Warka , Poland" at bounding box center [364, 229] width 149 height 15
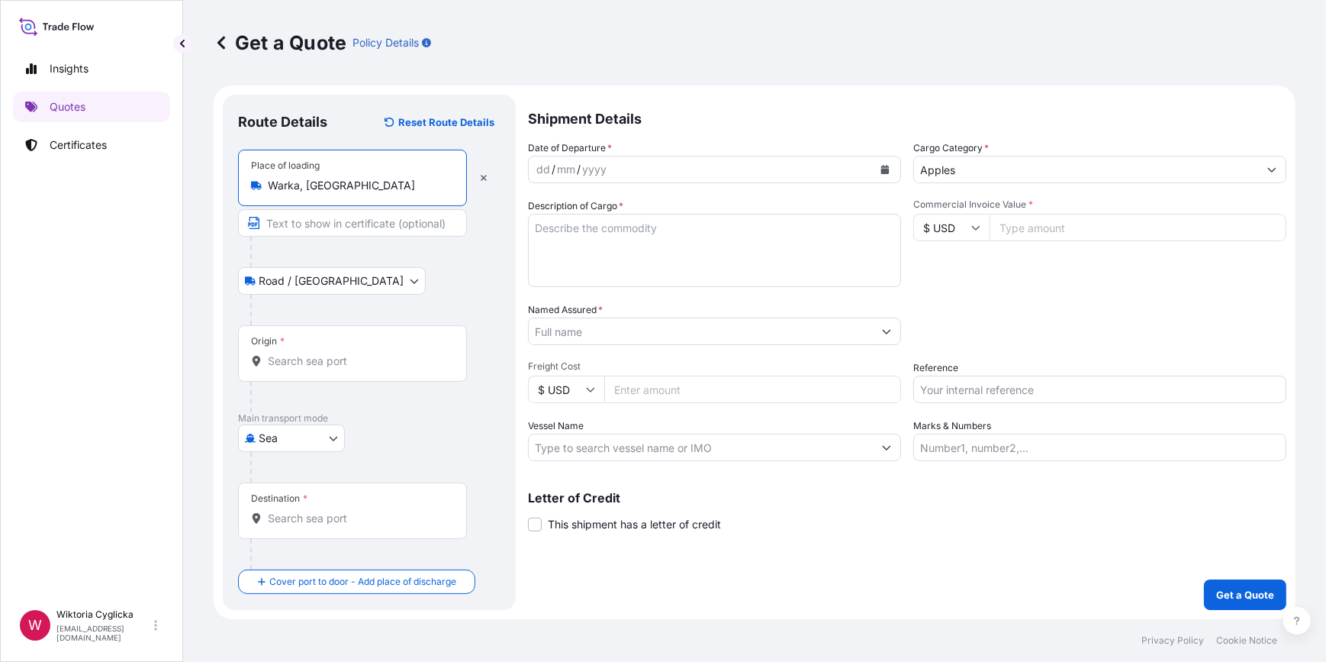
type input "Warka, Poland"
click at [710, 172] on div "dd / mm / yyyy" at bounding box center [701, 169] width 344 height 27
click at [956, 381] on input "Reference" at bounding box center [1099, 388] width 373 height 27
click at [971, 389] on input "Reference" at bounding box center [1099, 388] width 373 height 27
paste input "S02067414"
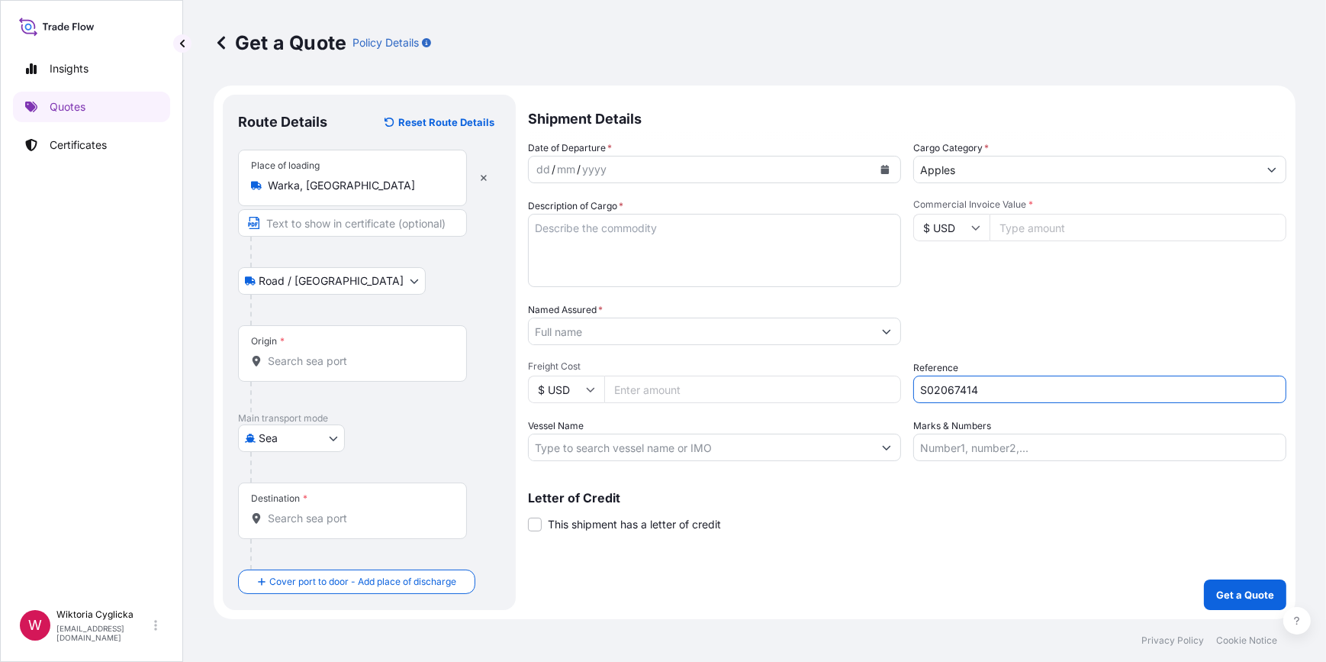
click at [1042, 320] on div "Packing Category Type to search a container mode Please select a primary mode o…" at bounding box center [1099, 323] width 373 height 43
click at [997, 394] on input "S02067414" at bounding box center [1099, 388] width 373 height 27
type input "S02067414"
drag, startPoint x: 985, startPoint y: 329, endPoint x: 730, endPoint y: 236, distance: 271.3
click at [981, 325] on div "Packing Category Type to search a container mode Please select a primary mode o…" at bounding box center [1099, 323] width 373 height 43
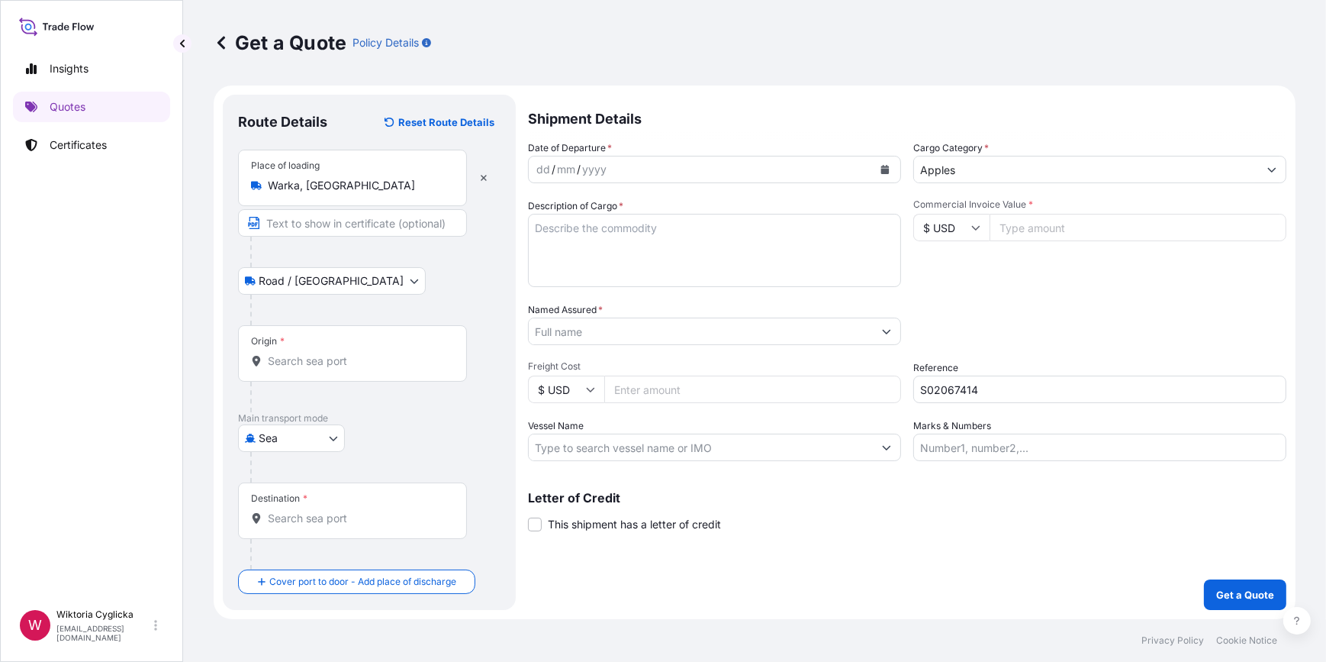
click at [630, 169] on div "dd / mm / yyyy" at bounding box center [701, 169] width 344 height 27
click at [882, 170] on icon "Calendar" at bounding box center [885, 169] width 8 height 9
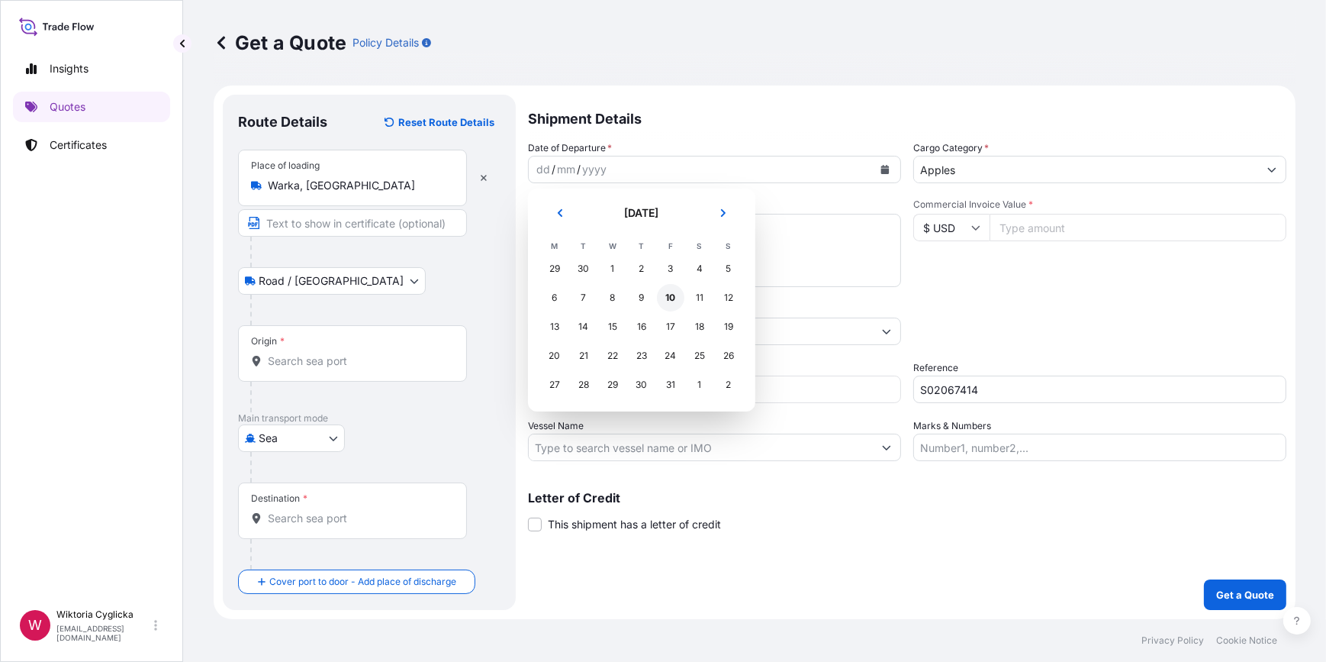
click at [645, 295] on div "9" at bounding box center [641, 297] width 27 height 27
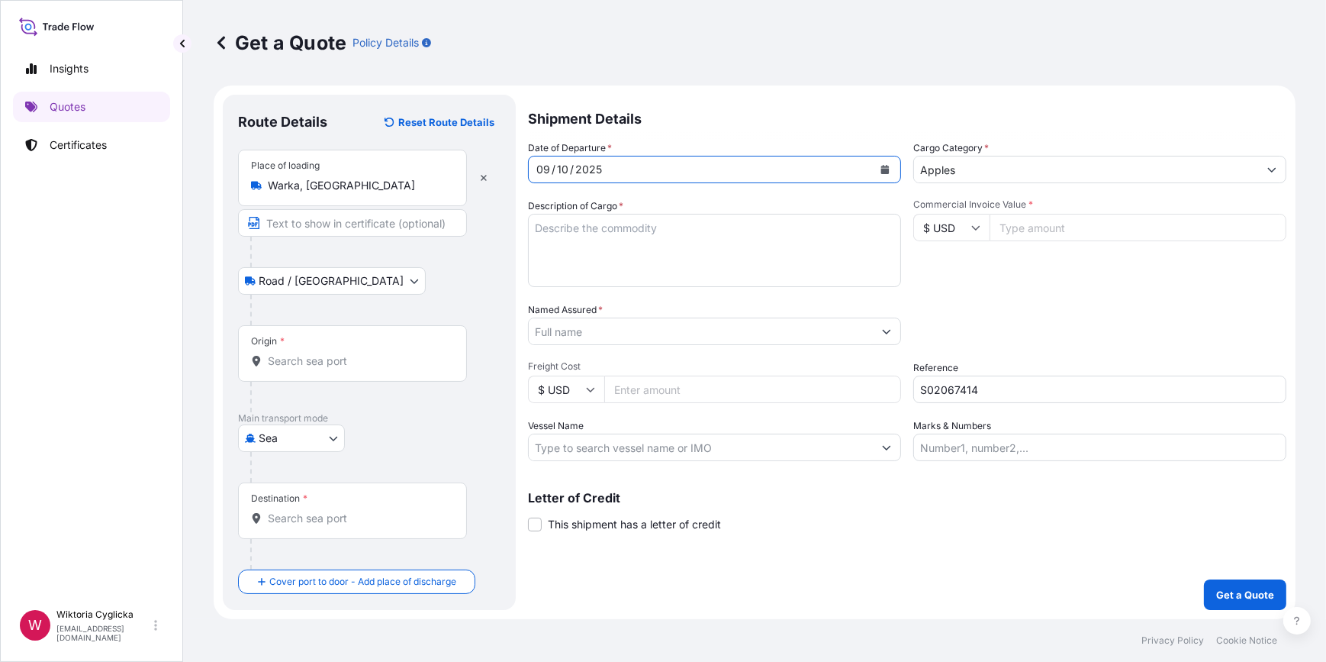
click at [371, 357] on input "Origin *" at bounding box center [358, 360] width 180 height 15
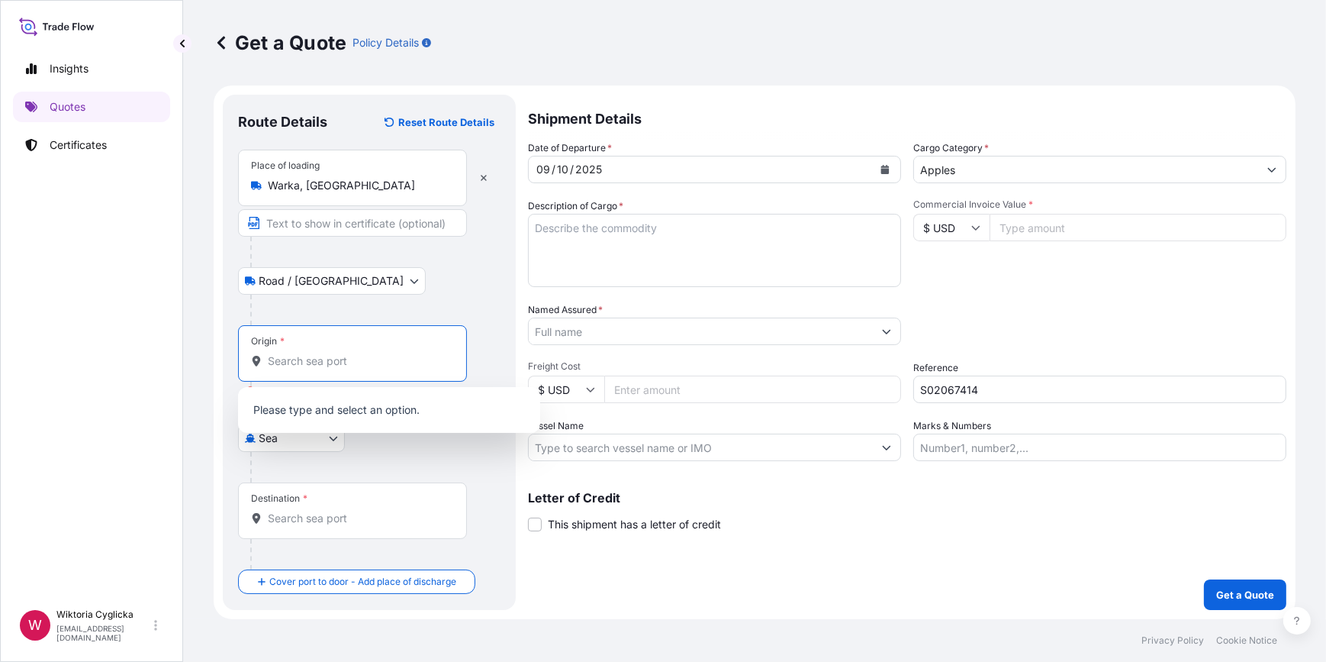
click at [326, 366] on input "Origin * Please select an origin" at bounding box center [358, 360] width 180 height 15
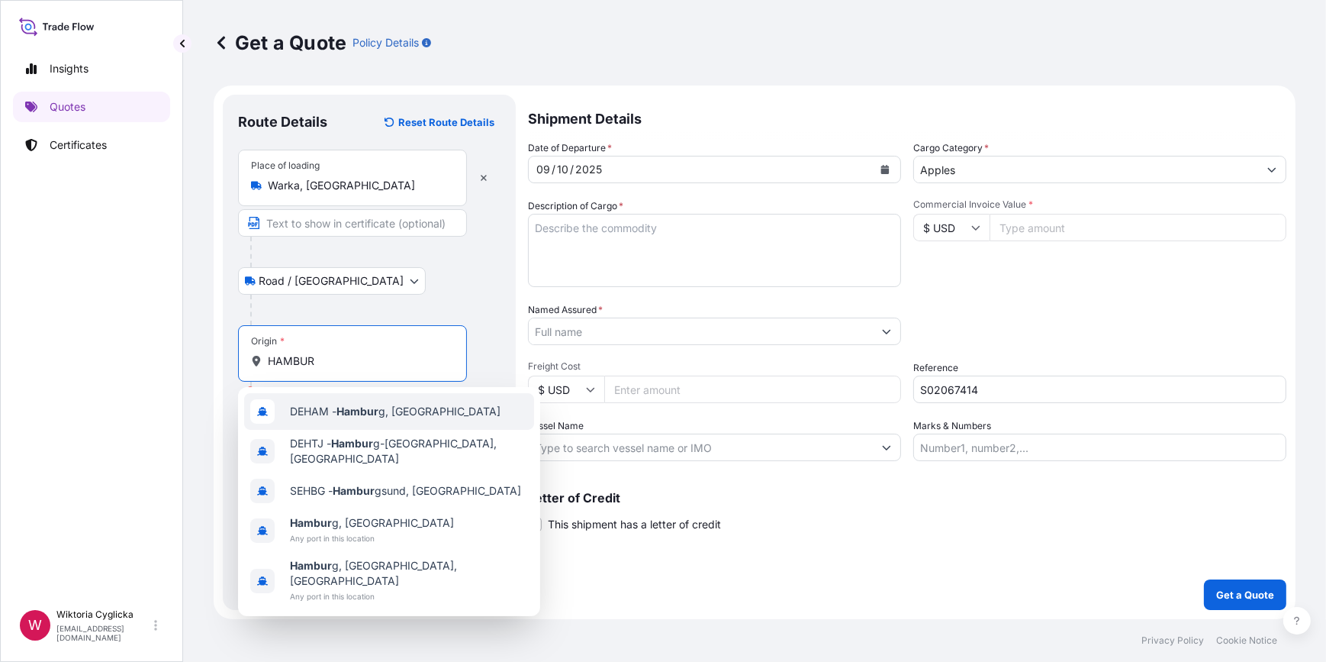
click at [327, 412] on span "DEHAM - Hambur g, Germany" at bounding box center [395, 411] width 211 height 15
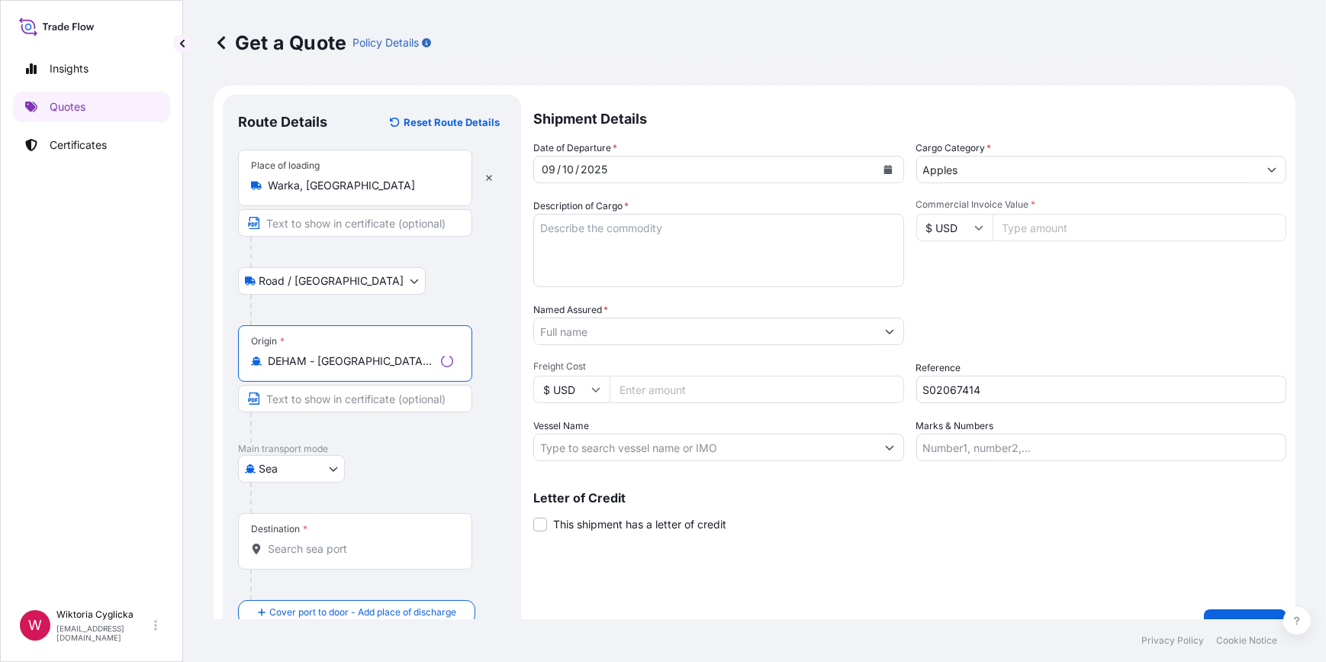
type input "DEHAM - Hamburg, Germany"
click at [319, 546] on input "Destination *" at bounding box center [360, 548] width 185 height 15
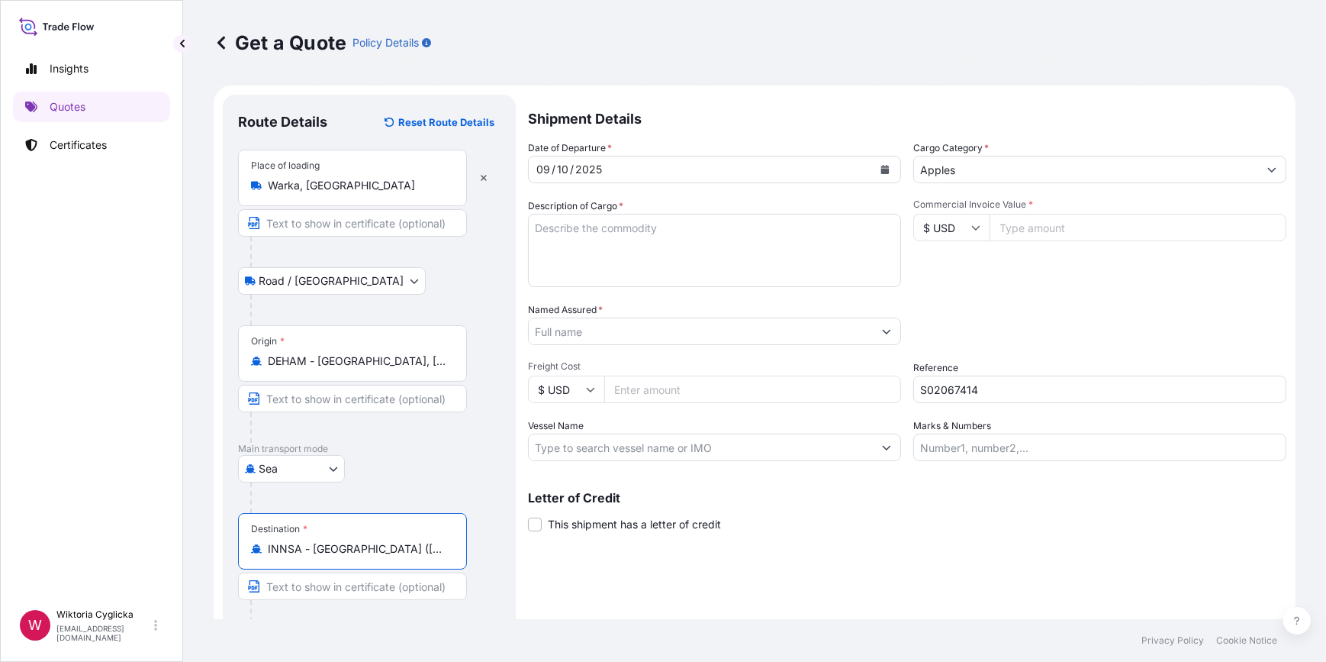
type input "INNSA - Nhava Sheva (Jawaharlal Nehru), India"
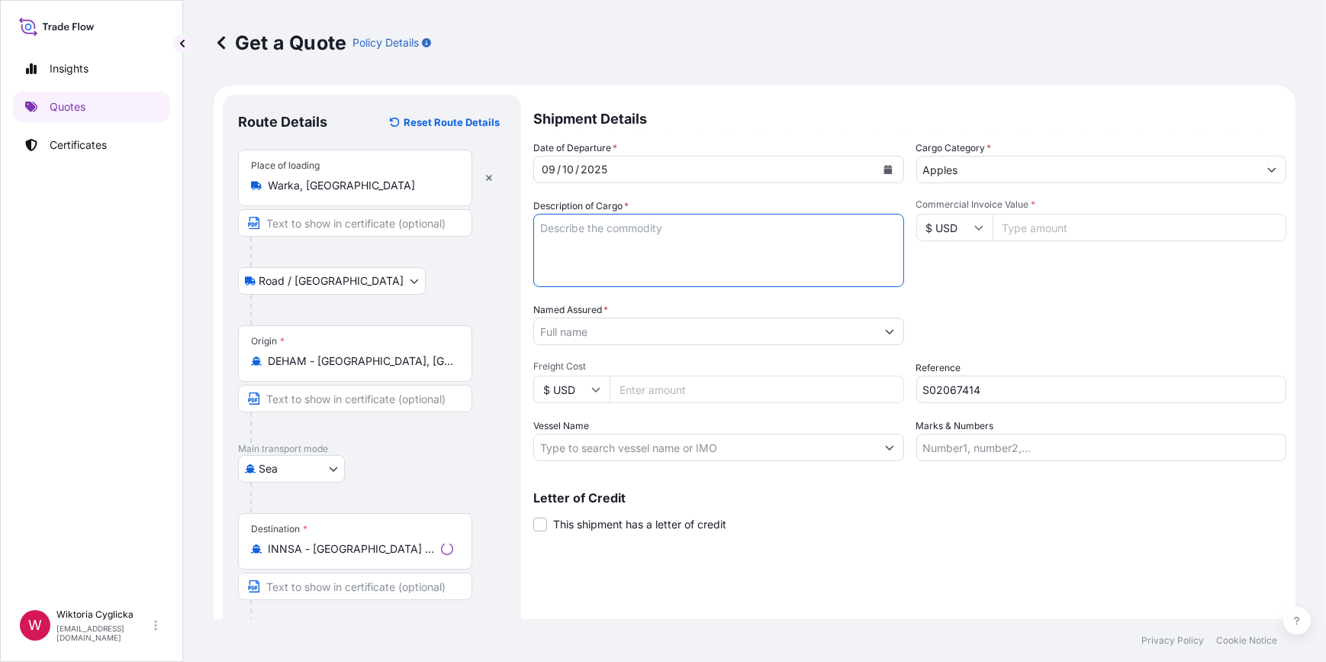
click at [606, 253] on textarea "Description of Cargo *" at bounding box center [718, 250] width 371 height 73
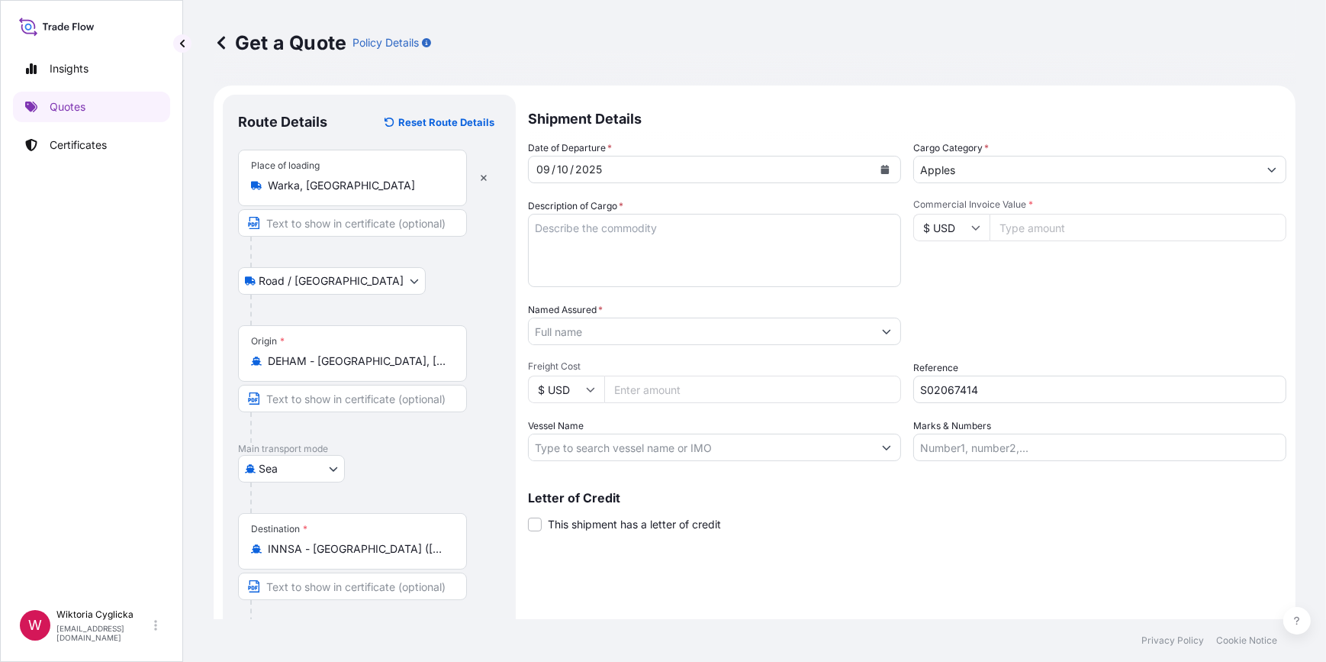
click at [600, 342] on input "Named Assured *" at bounding box center [701, 330] width 344 height 27
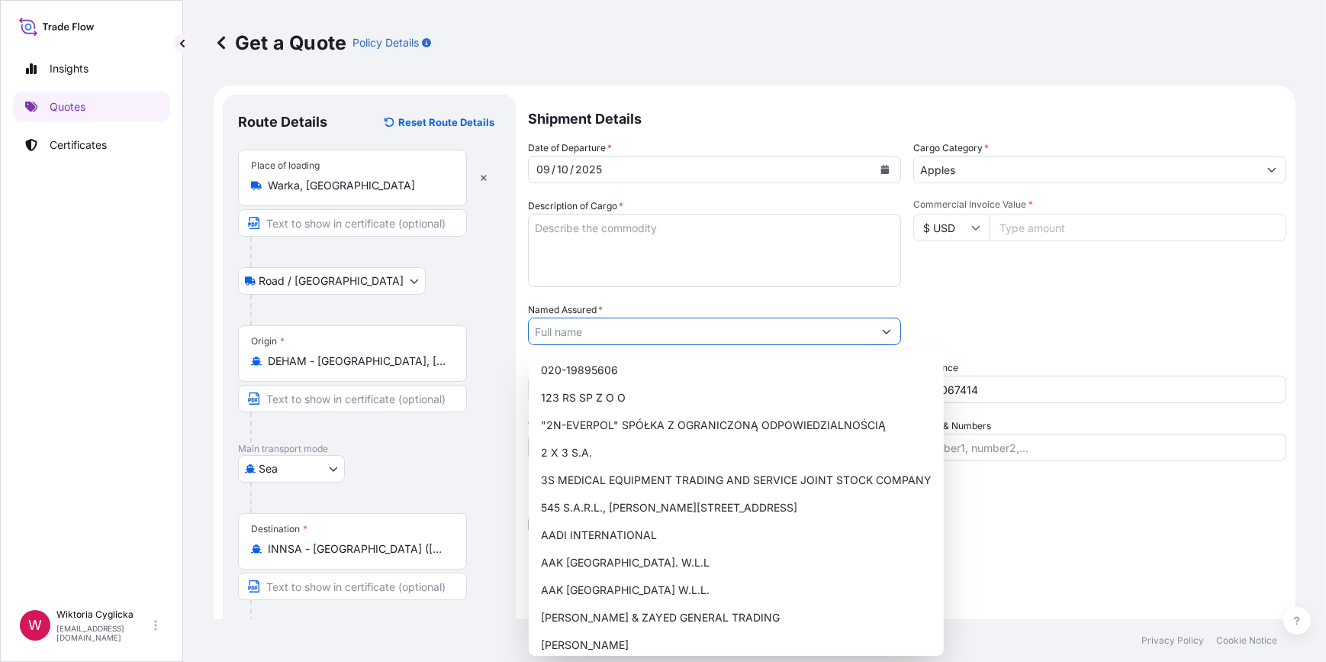
paste input "STSUMAL AGRO VISION LLP"
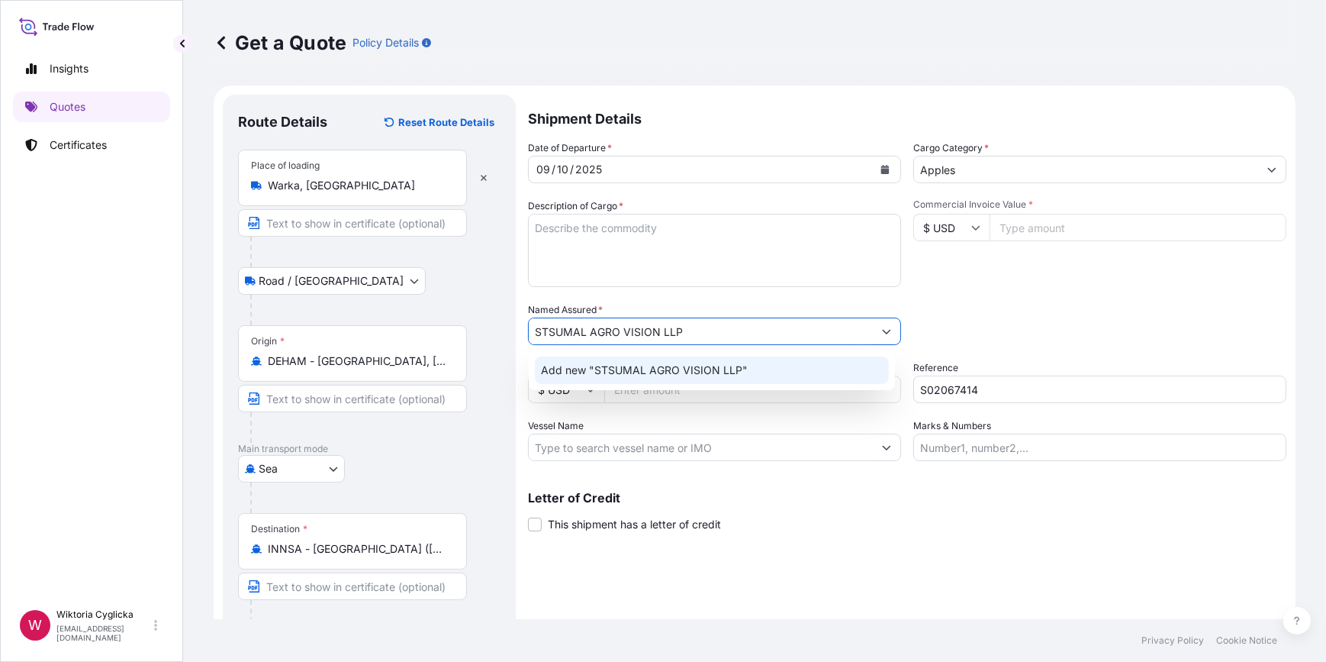
click at [602, 364] on span "Add new "STSUMAL AGRO VISION LLP"" at bounding box center [644, 369] width 207 height 15
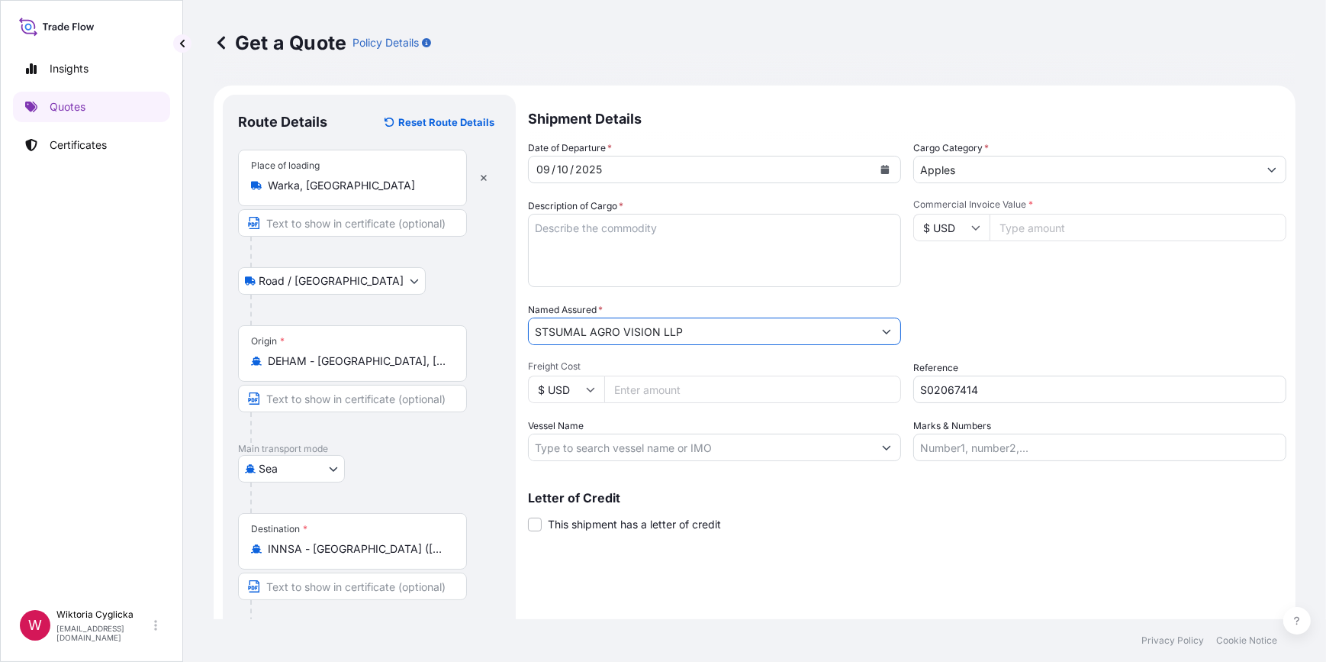
type input "STSUMAL AGRO VISION LLP"
click at [1032, 221] on input "Commercial Invoice Value *" at bounding box center [1138, 227] width 297 height 27
type input "19040"
click at [1016, 297] on div "Date of Departure * 09 / 10 / 2025 Cargo Category * Apples Description of Cargo…" at bounding box center [907, 300] width 758 height 320
click at [644, 270] on textarea "Description of Cargo *" at bounding box center [714, 250] width 373 height 73
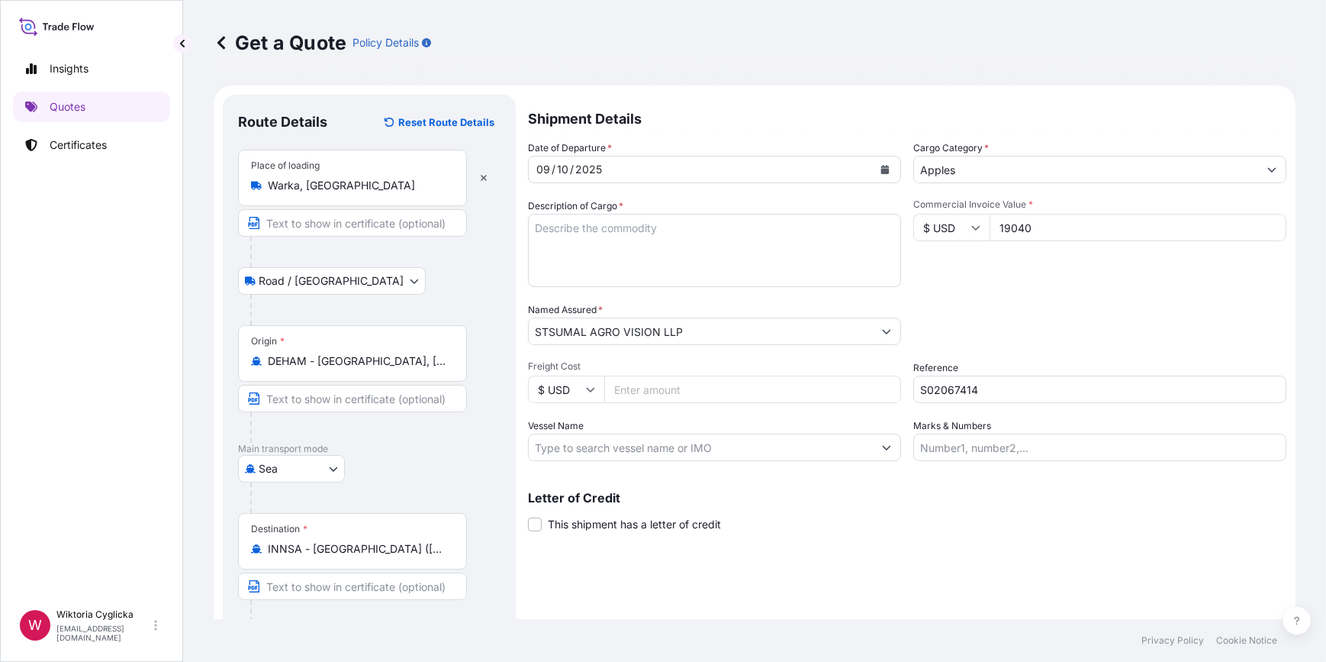
click at [644, 243] on textarea "Description of Cargo *" at bounding box center [714, 250] width 373 height 73
paste textarea "FRESH APPLES ON 21 PALLETS NET WEIGHT: 20160 KG HS CODE: 08081080 CLASS I INV. …"
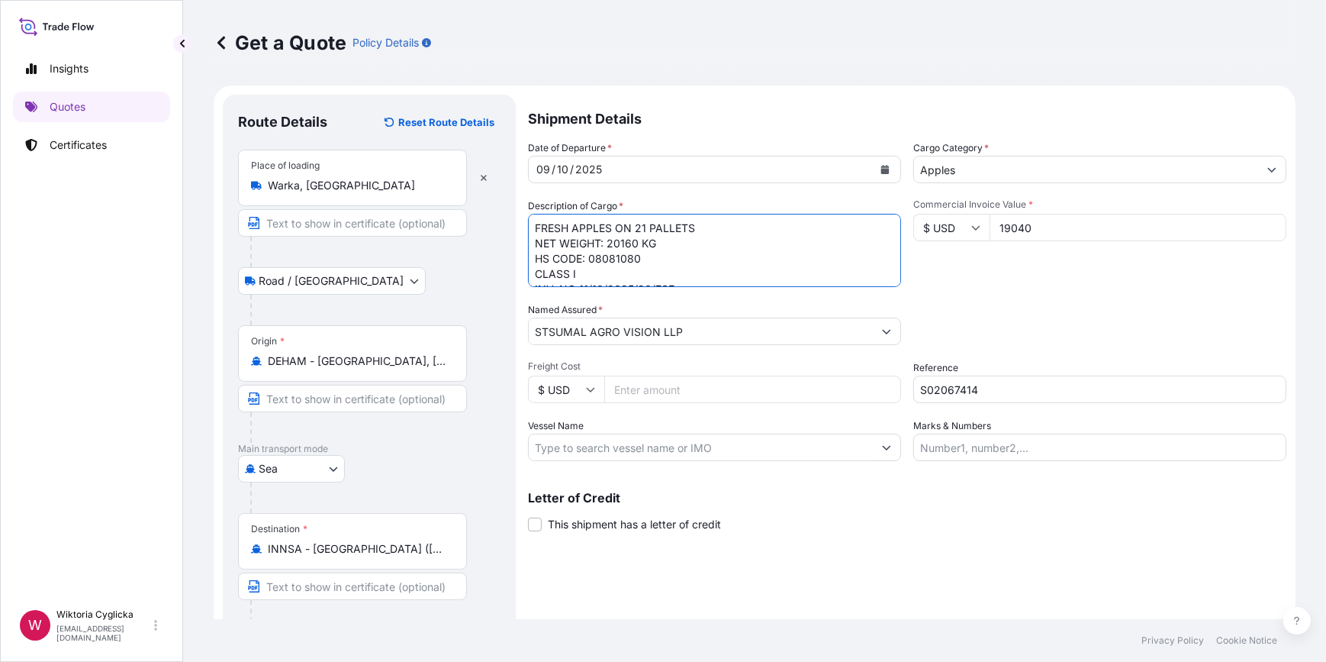
click at [533, 221] on textarea "FRESH APPLES ON 21 PALLETS NET WEIGHT: 20160 KG HS CODE: 08081080 CLASS I INV. …" at bounding box center [714, 250] width 373 height 73
paste textarea "HLBU 9056258"
click at [572, 226] on textarea "HLBU 9056258 FRESH APPLES ON 21 PALLETS NET WEIGHT: 20160 KG HS CODE: 08081080 …" at bounding box center [714, 250] width 373 height 73
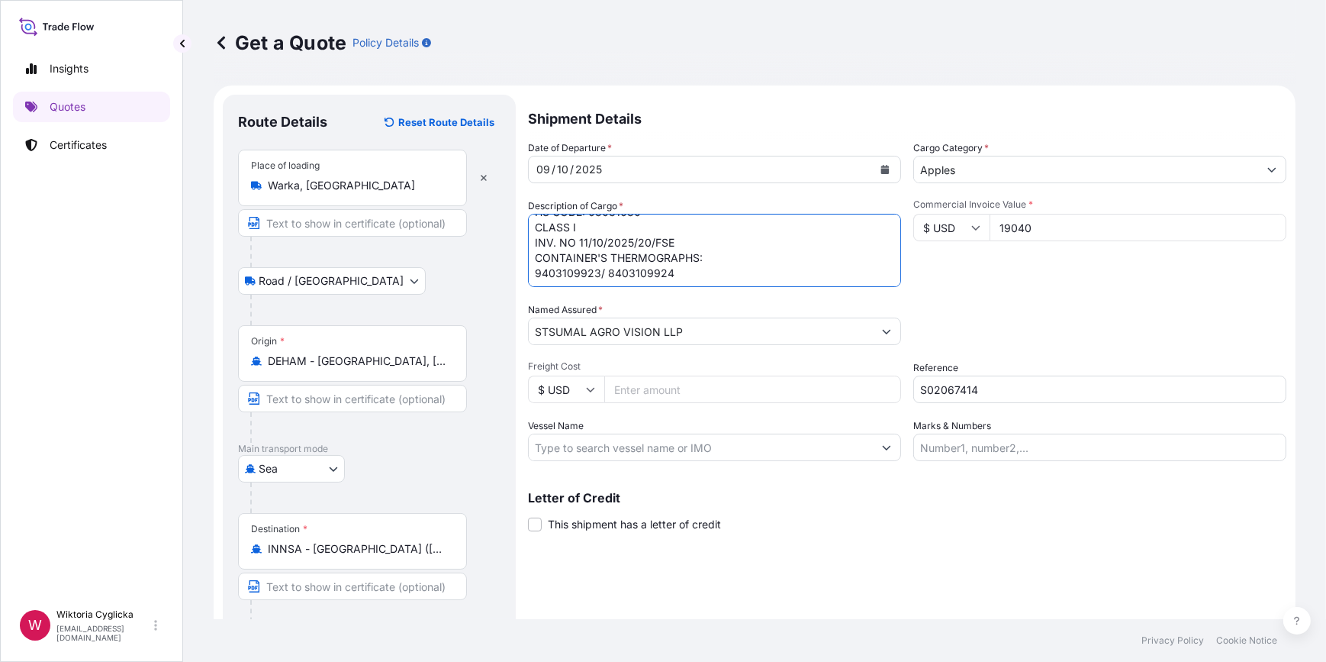
click at [681, 279] on textarea "HLBU9056258 FRESH APPLES ON 21 PALLETS NET WEIGHT: 20160 KG HS CODE: 08081080 C…" at bounding box center [714, 250] width 373 height 73
type textarea "HLBU9056258 FRESH APPLES ON 21 PALLETS NET WEIGHT: 20160 KG HS CODE: 08081080 C…"
click at [960, 290] on div "Date of Departure * 09 / 10 / 2025 Cargo Category * Apples Description of Cargo…" at bounding box center [907, 300] width 758 height 320
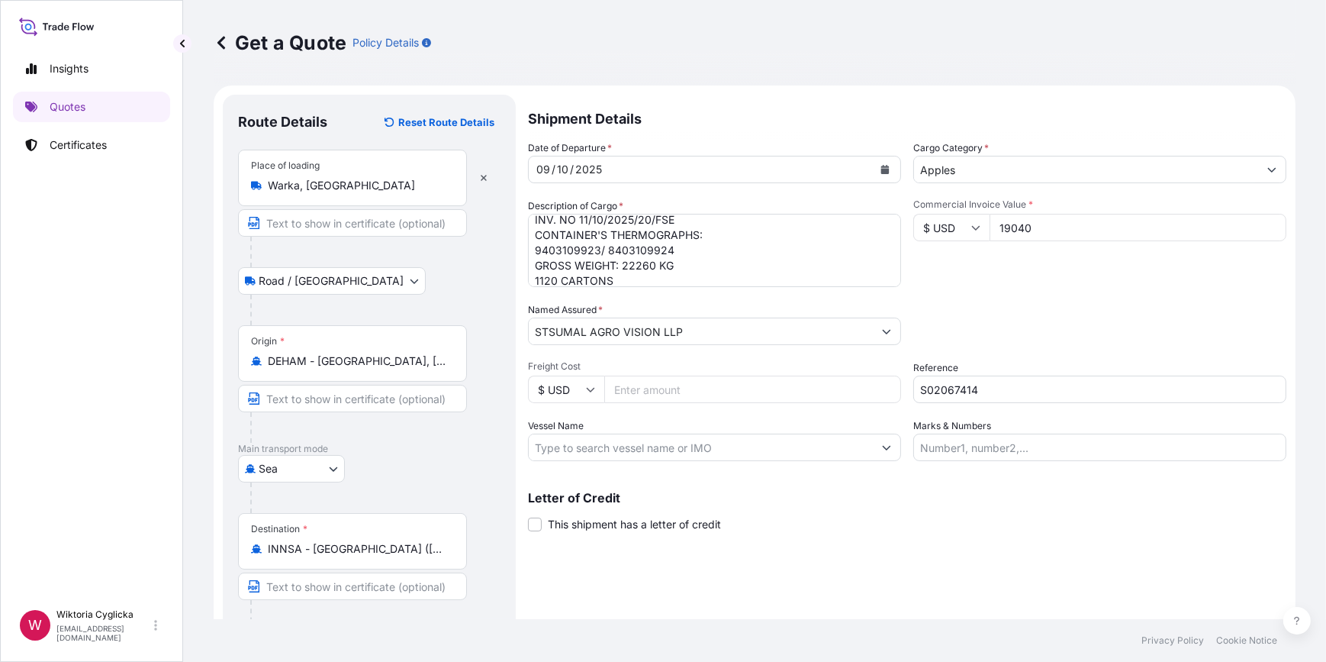
scroll to position [60, 0]
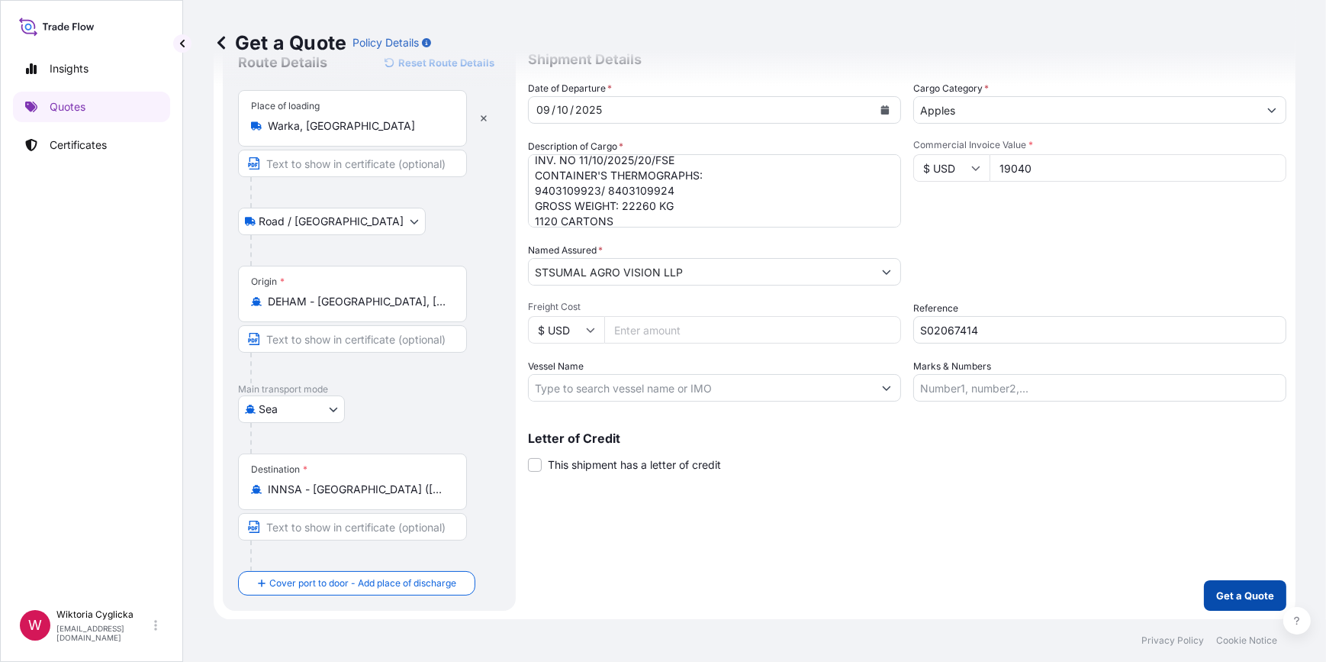
click at [1220, 588] on p "Get a Quote" at bounding box center [1245, 595] width 58 height 15
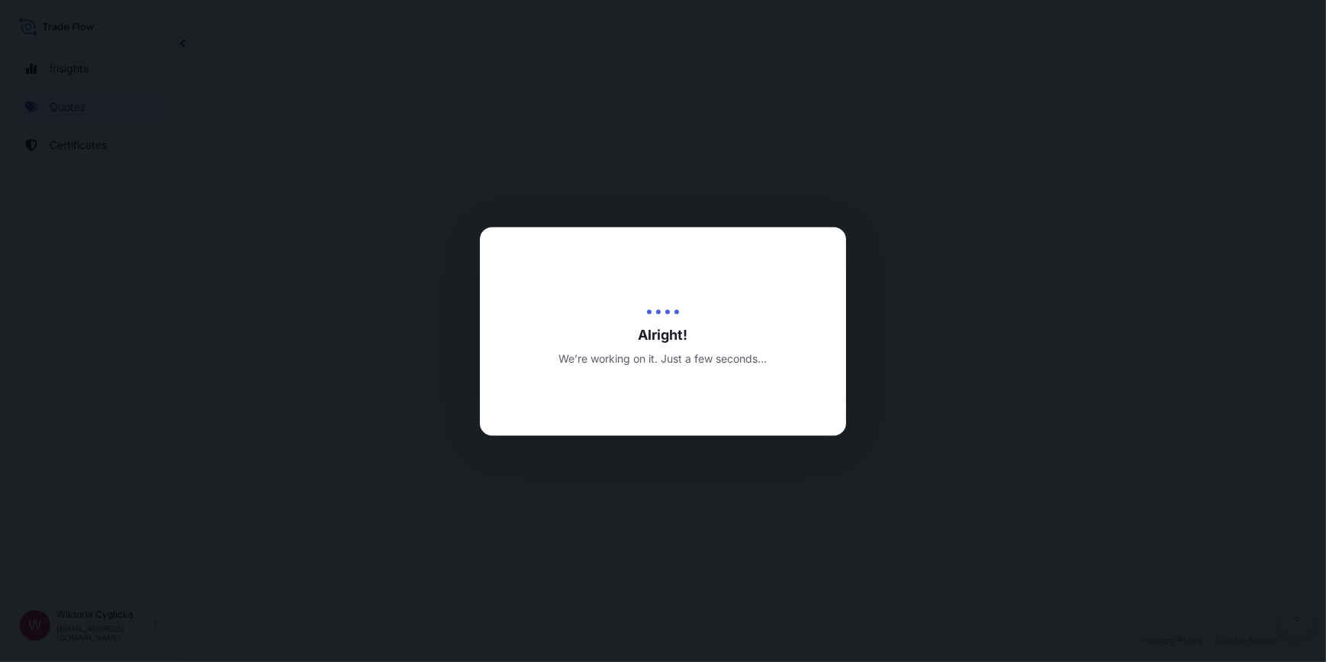
select select "Road / [GEOGRAPHIC_DATA]"
select select "Sea"
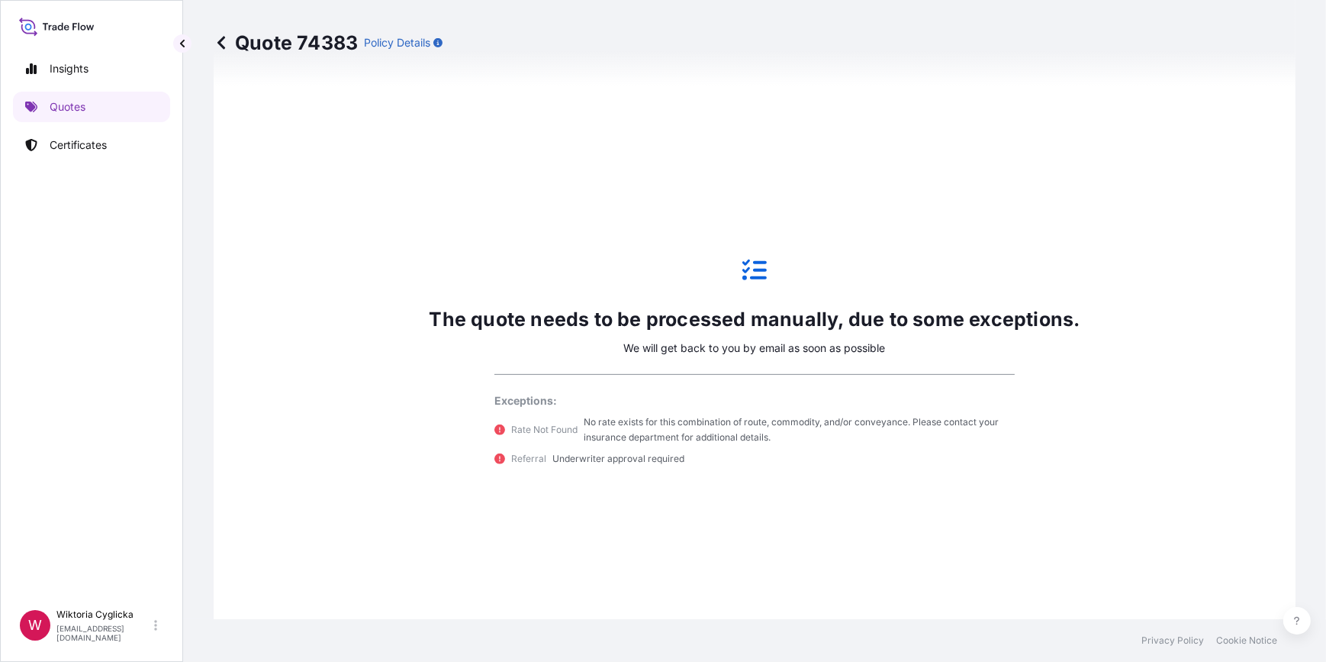
scroll to position [772, 0]
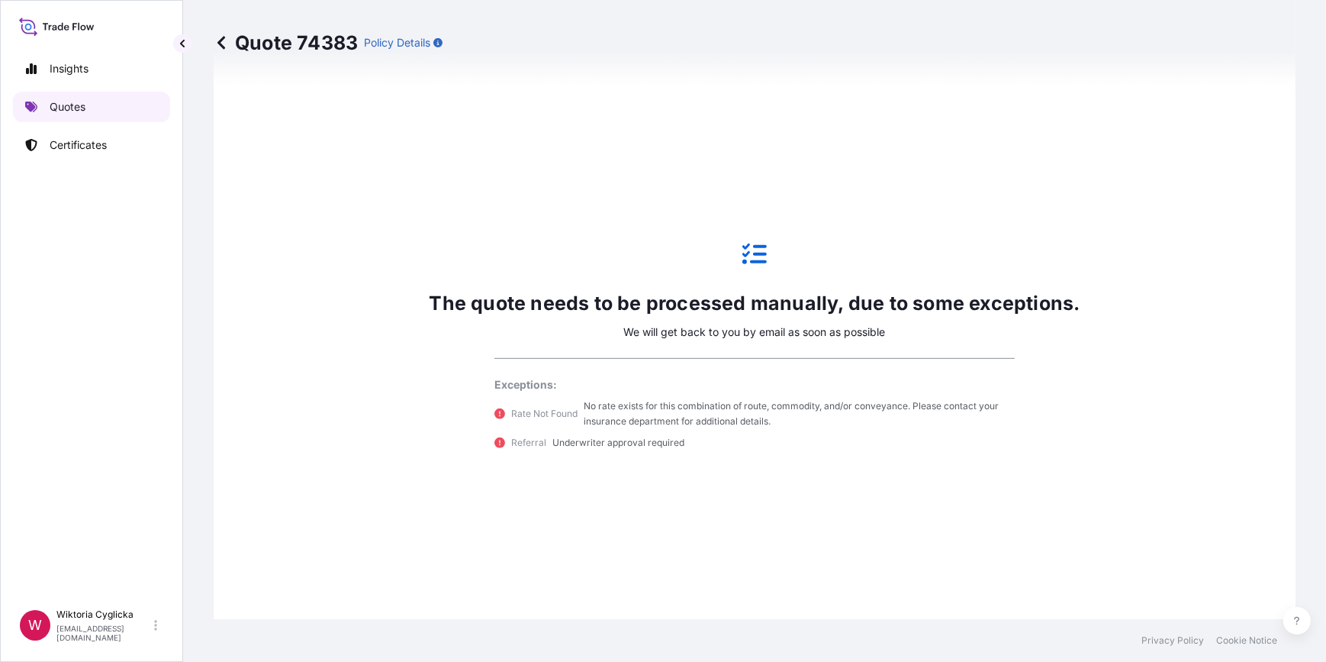
click at [66, 104] on p "Quotes" at bounding box center [68, 106] width 36 height 15
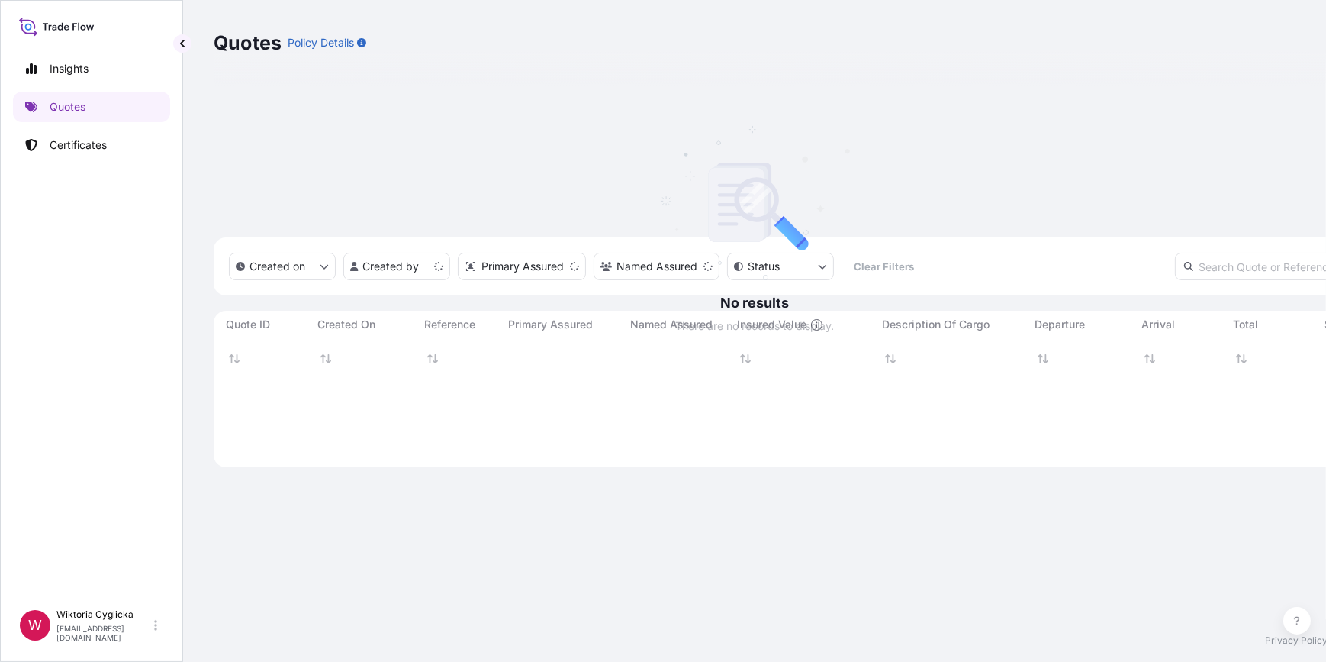
scroll to position [403, 1071]
click at [1175, 253] on input "text" at bounding box center [1289, 266] width 229 height 27
paste input "74331"
type input "74331"
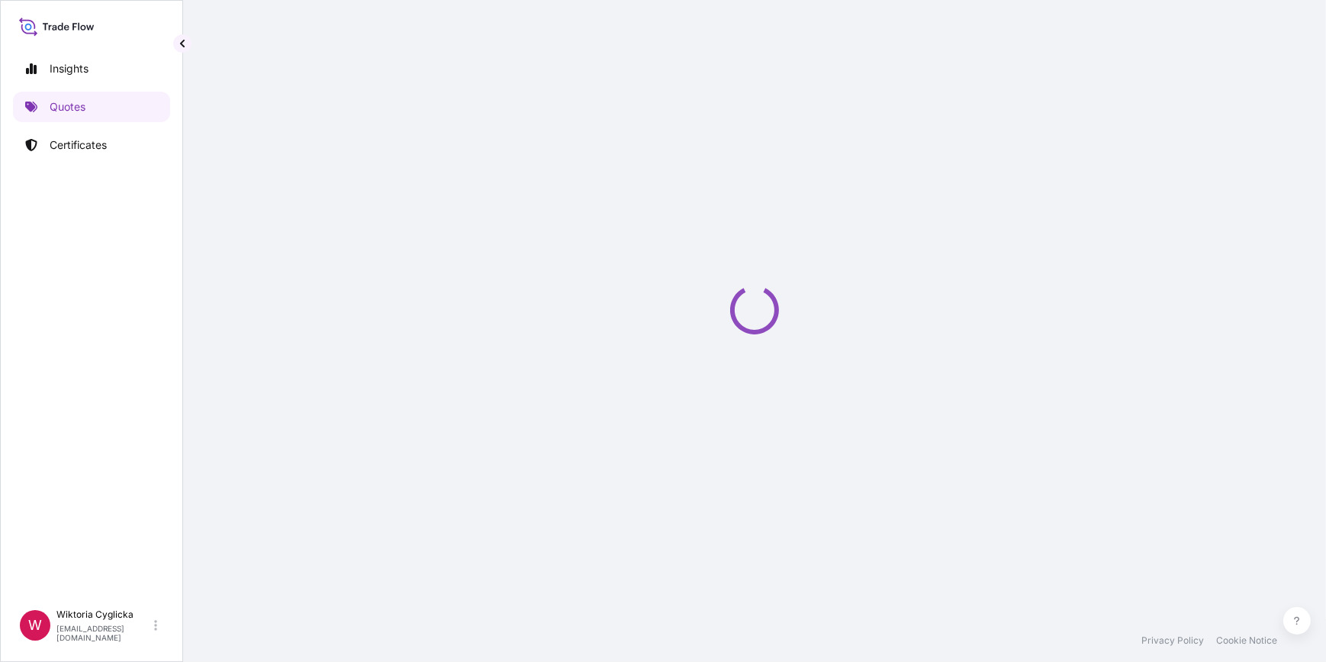
select select "Road / [GEOGRAPHIC_DATA]"
select select "Sea"
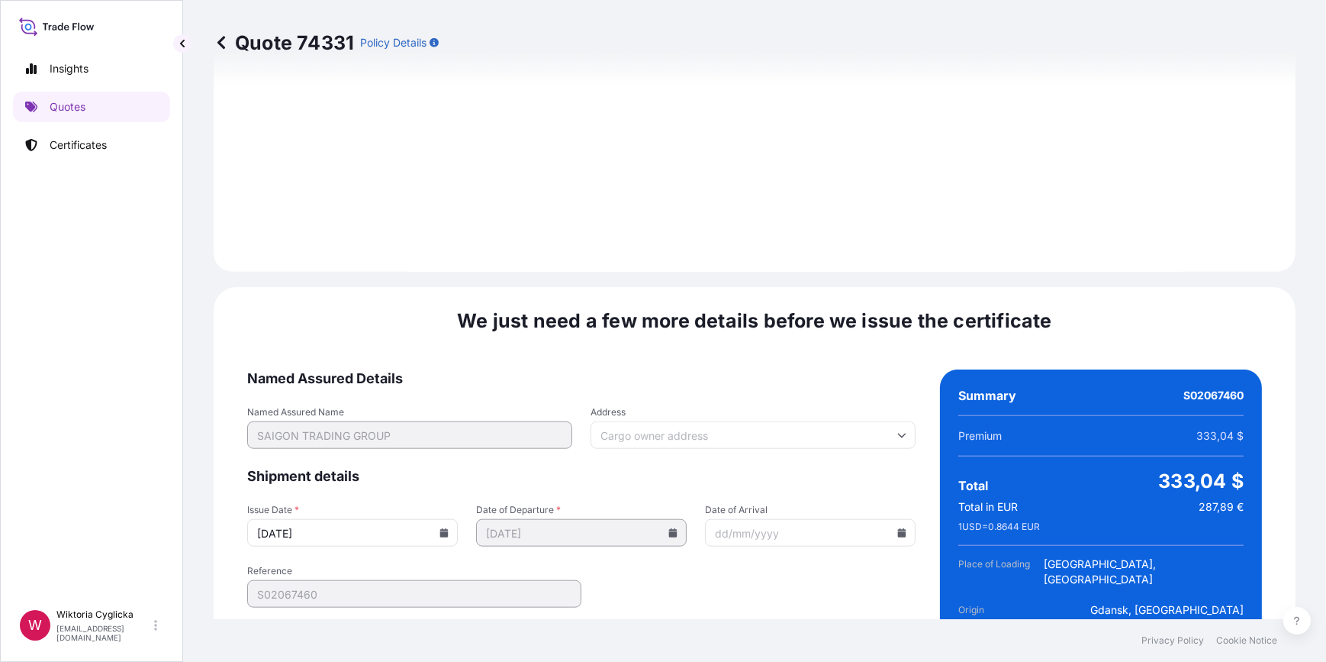
scroll to position [2022, 0]
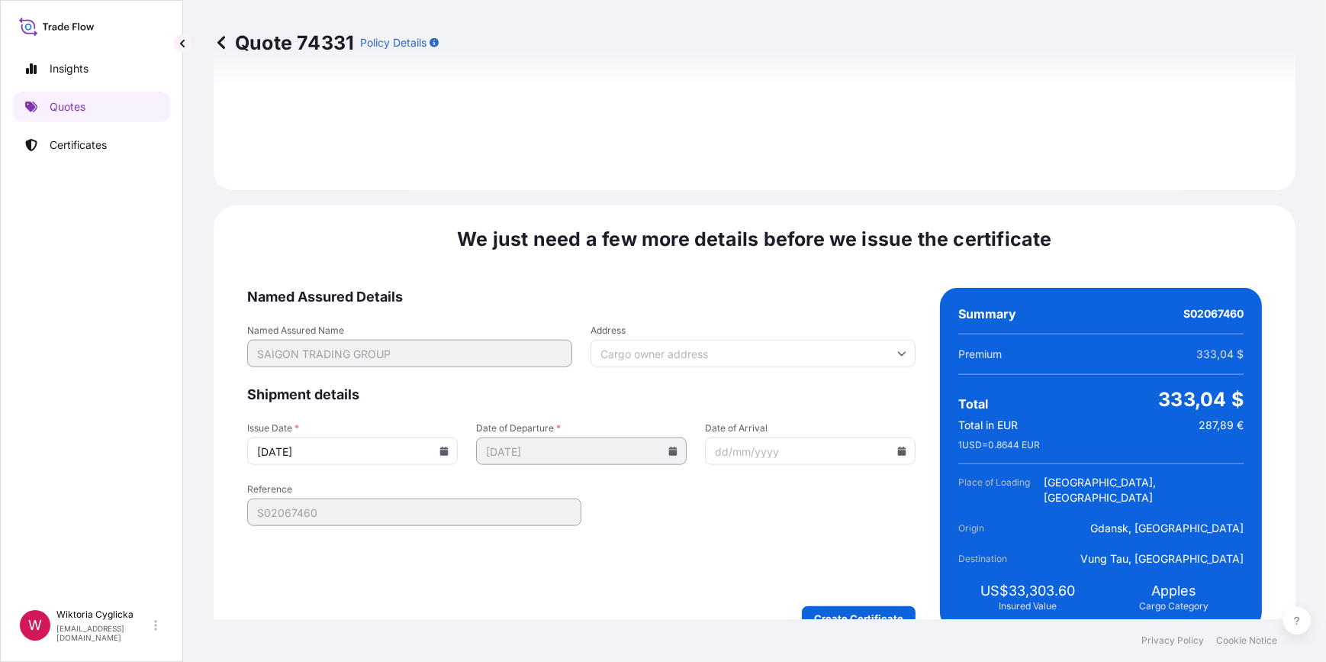
click at [449, 446] on icon at bounding box center [444, 450] width 8 height 9
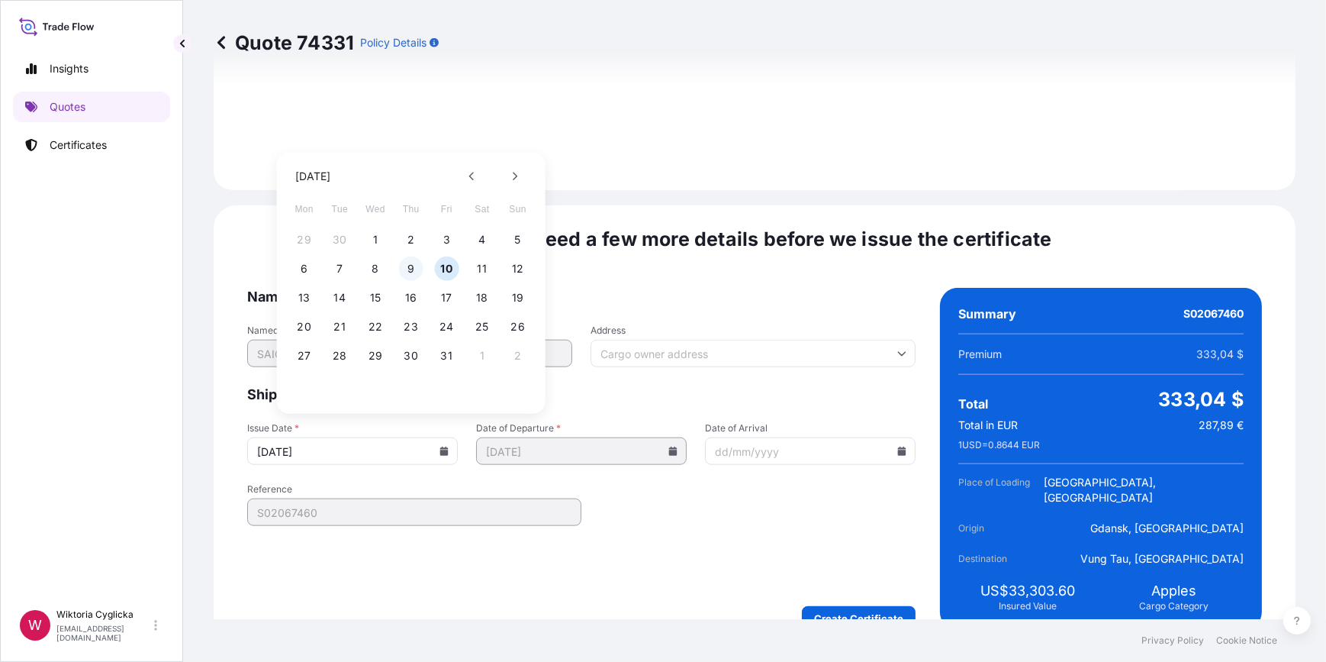
click at [418, 267] on button "9" at bounding box center [411, 268] width 24 height 24
type input "[DATE]"
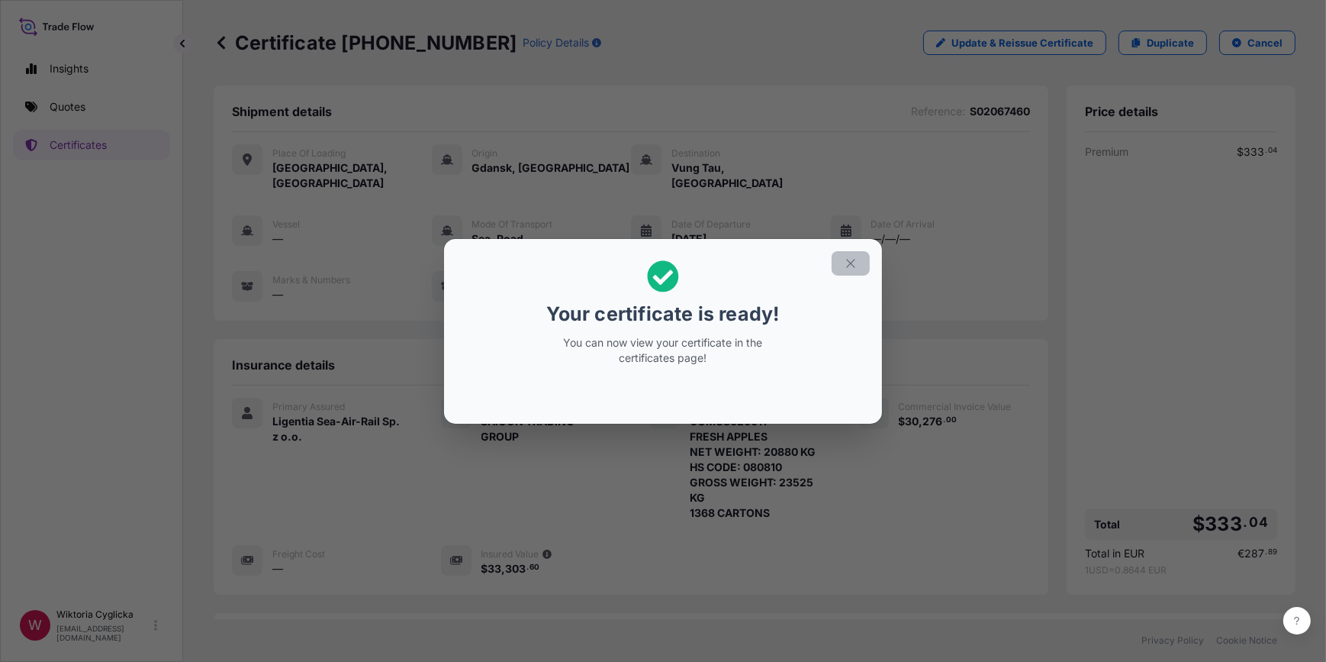
click at [850, 260] on icon "button" at bounding box center [851, 263] width 14 height 14
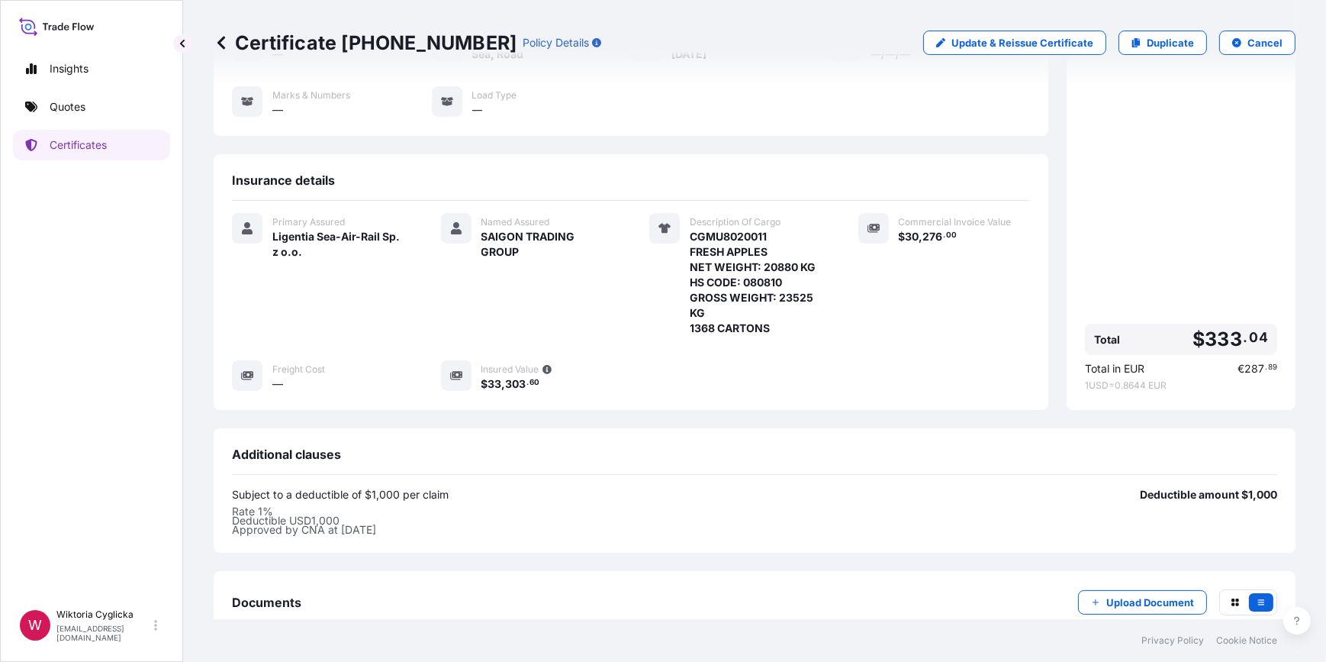
scroll to position [300, 0]
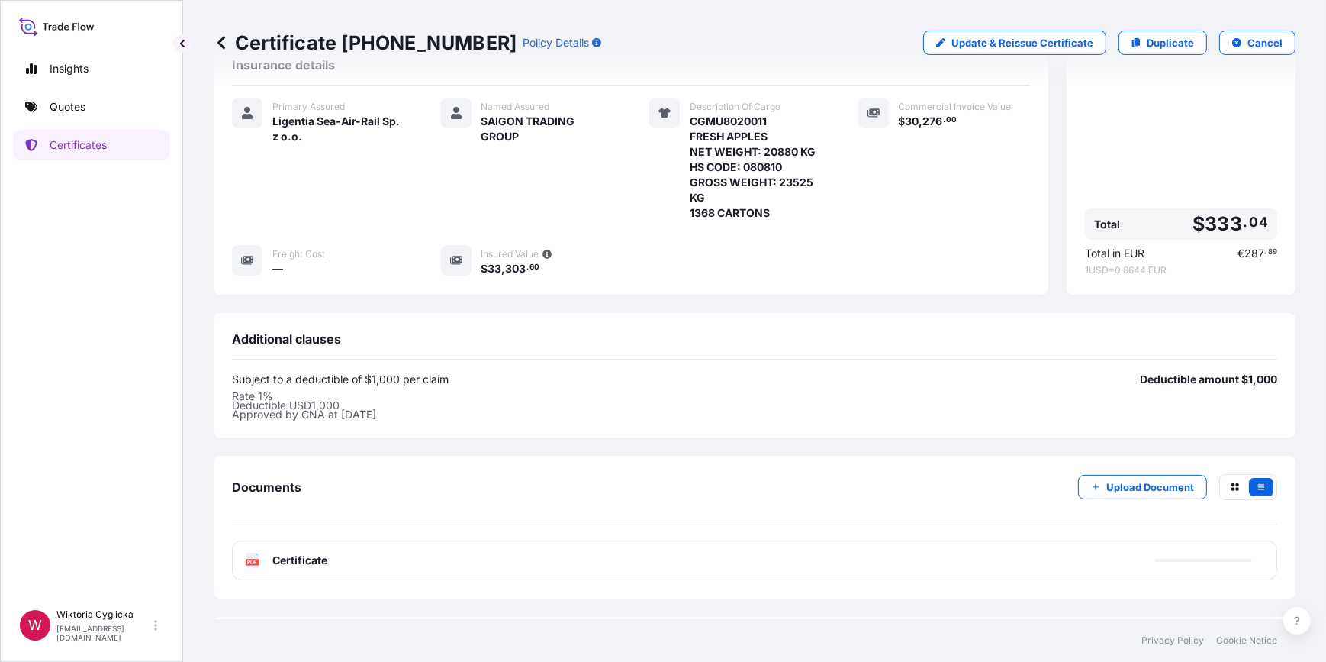
click at [463, 542] on div "PDF Certificate" at bounding box center [754, 560] width 1045 height 40
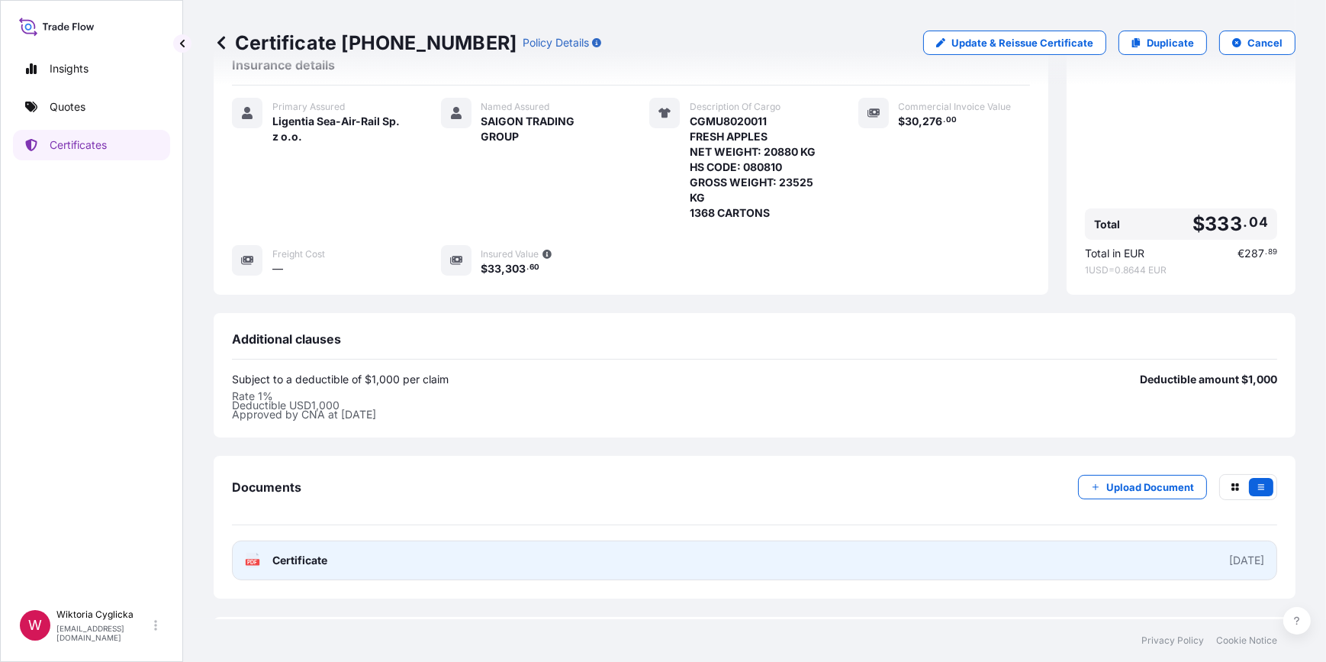
click at [458, 540] on link "PDF Certificate 2025-10-09" at bounding box center [754, 560] width 1045 height 40
